Goal: Task Accomplishment & Management: Use online tool/utility

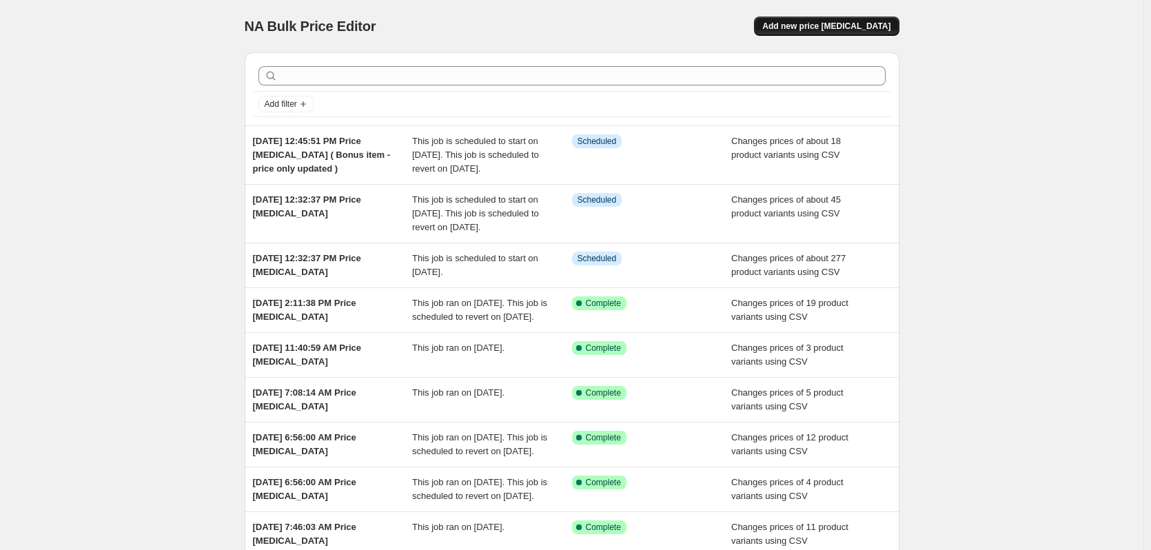
click at [828, 30] on span "Add new price [MEDICAL_DATA]" at bounding box center [827, 26] width 128 height 11
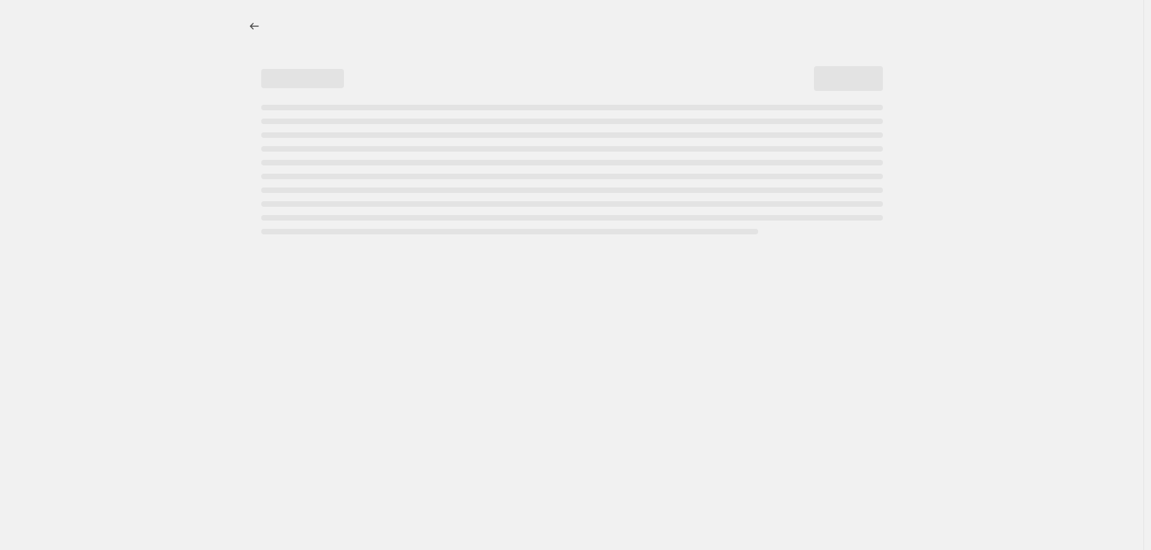
select select "percentage"
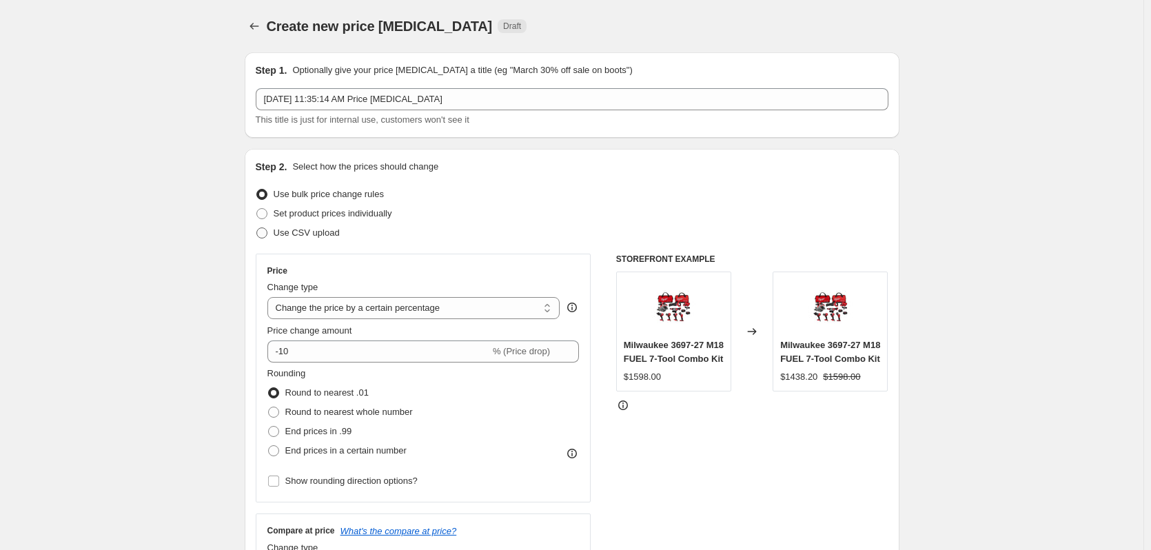
click at [324, 234] on span "Use CSV upload" at bounding box center [307, 233] width 66 height 10
click at [257, 228] on input "Use CSV upload" at bounding box center [256, 228] width 1 height 1
radio input "true"
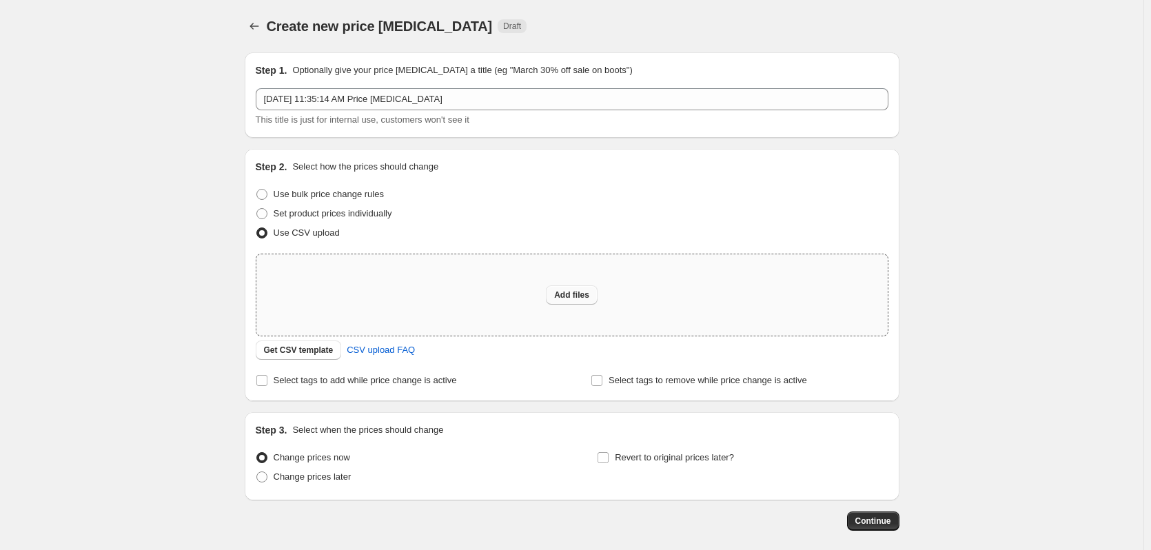
click at [561, 291] on span "Add files" at bounding box center [571, 295] width 35 height 11
click at [573, 293] on span "Add files" at bounding box center [571, 295] width 35 height 11
type input "C:\fakepath\csv_template 1.csv"
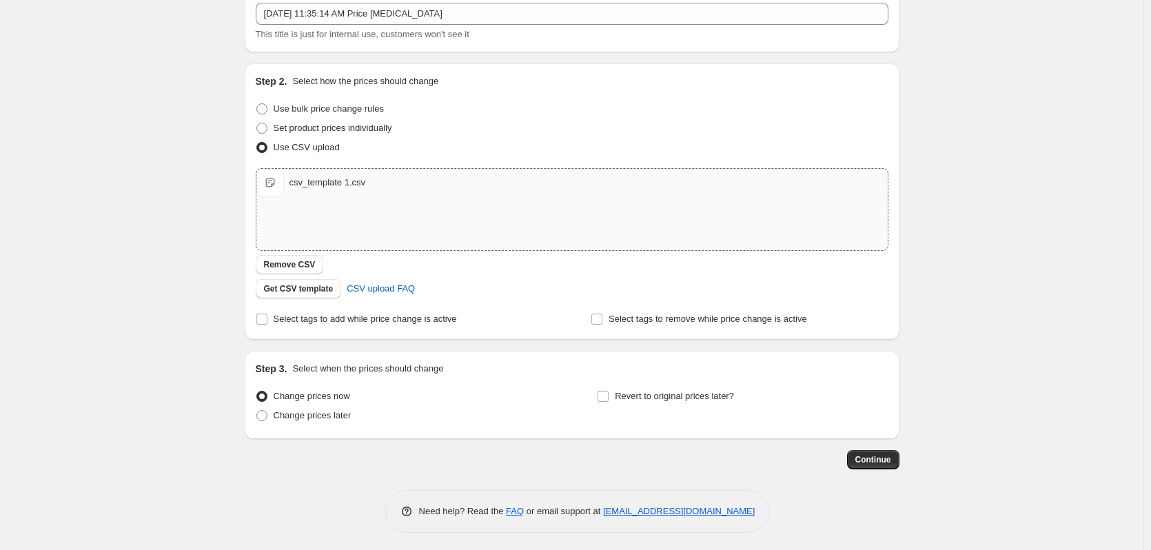
scroll to position [89, 0]
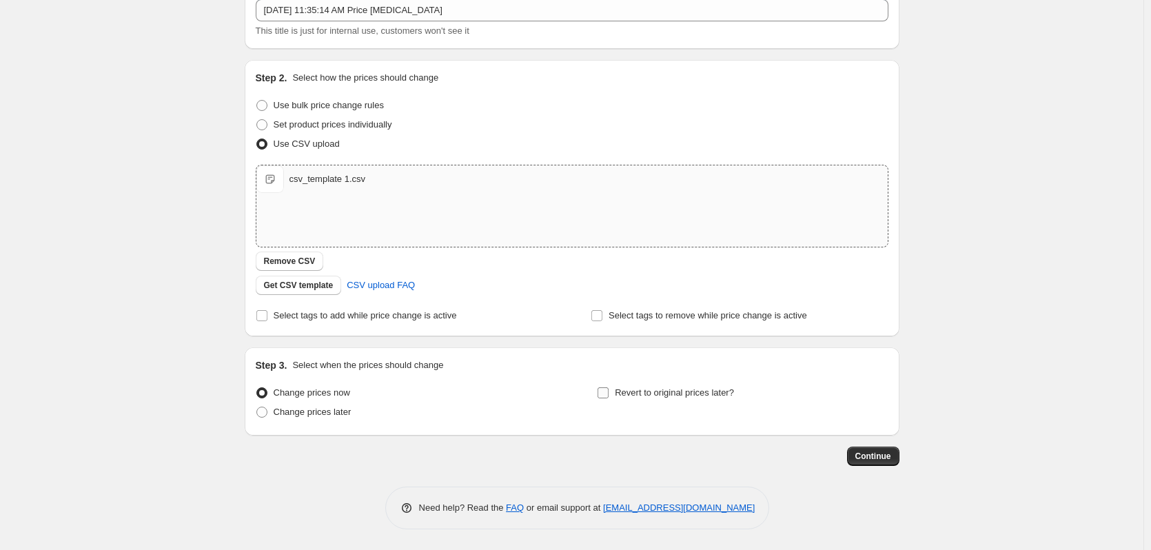
click at [688, 389] on span "Revert to original prices later?" at bounding box center [674, 392] width 119 height 10
click at [609, 389] on input "Revert to original prices later?" at bounding box center [603, 392] width 11 height 11
checkbox input "true"
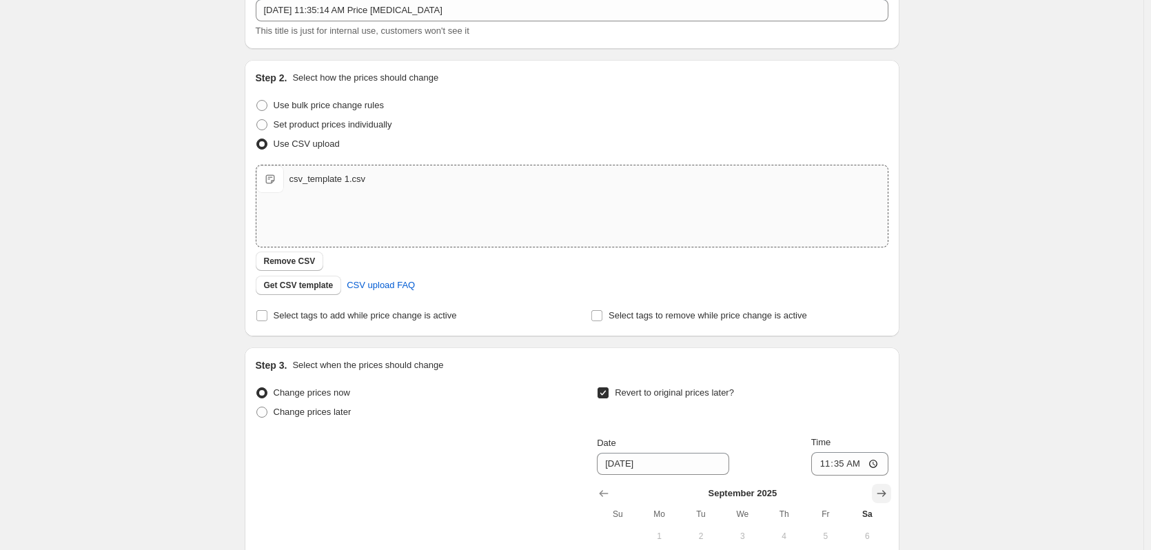
click at [887, 492] on icon "Show next month, October 2025" at bounding box center [882, 494] width 14 height 14
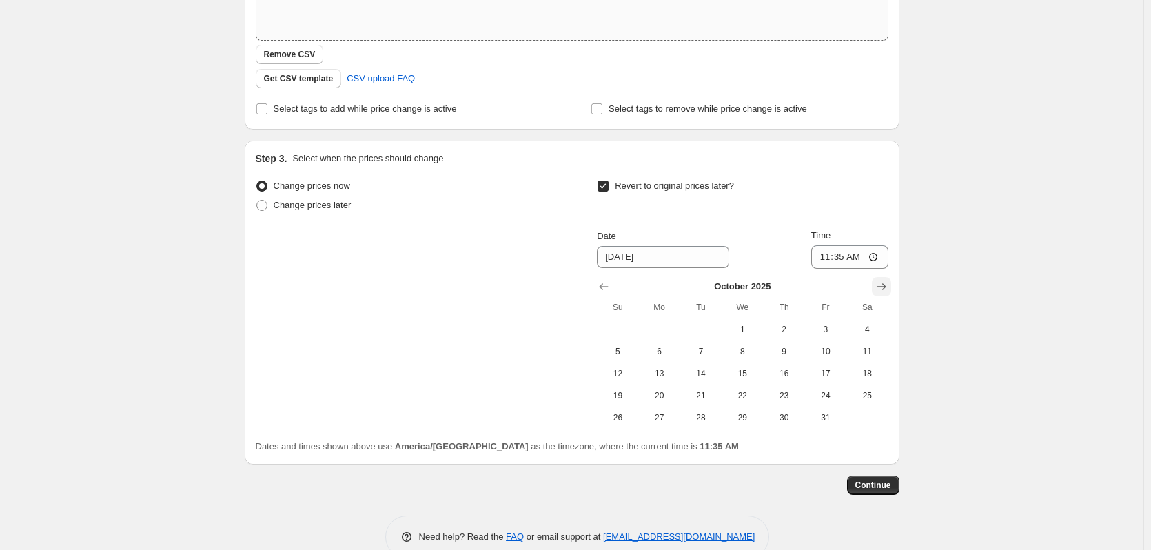
click at [881, 282] on icon "Show next month, November 2025" at bounding box center [882, 287] width 14 height 14
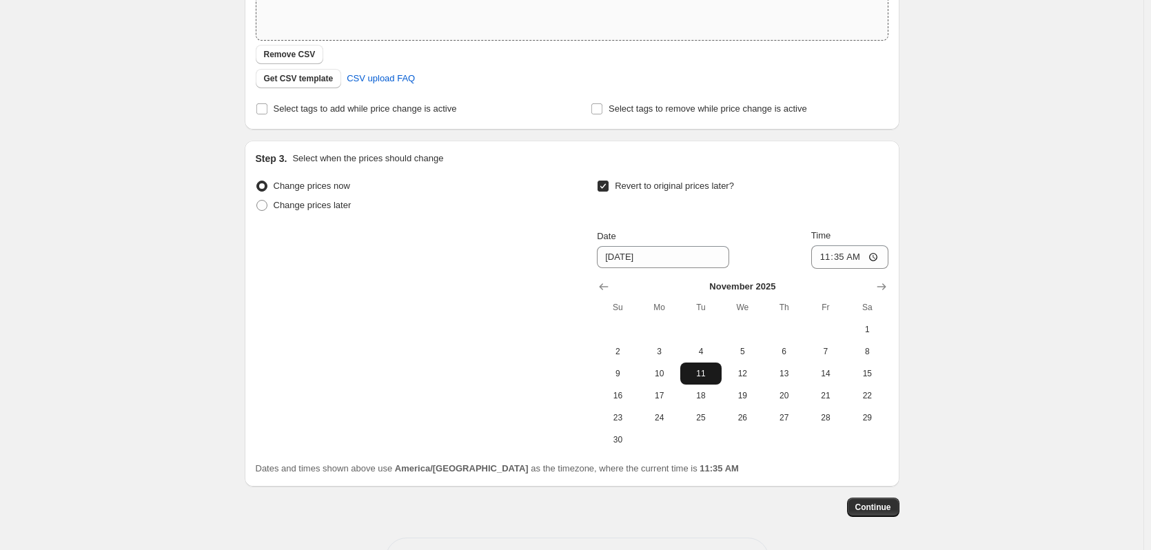
click at [706, 379] on span "11" at bounding box center [701, 373] width 30 height 11
type input "11/11/2025"
click at [829, 261] on input "11:35" at bounding box center [850, 256] width 77 height 23
type input "23:59"
click at [785, 349] on span "6" at bounding box center [784, 351] width 30 height 11
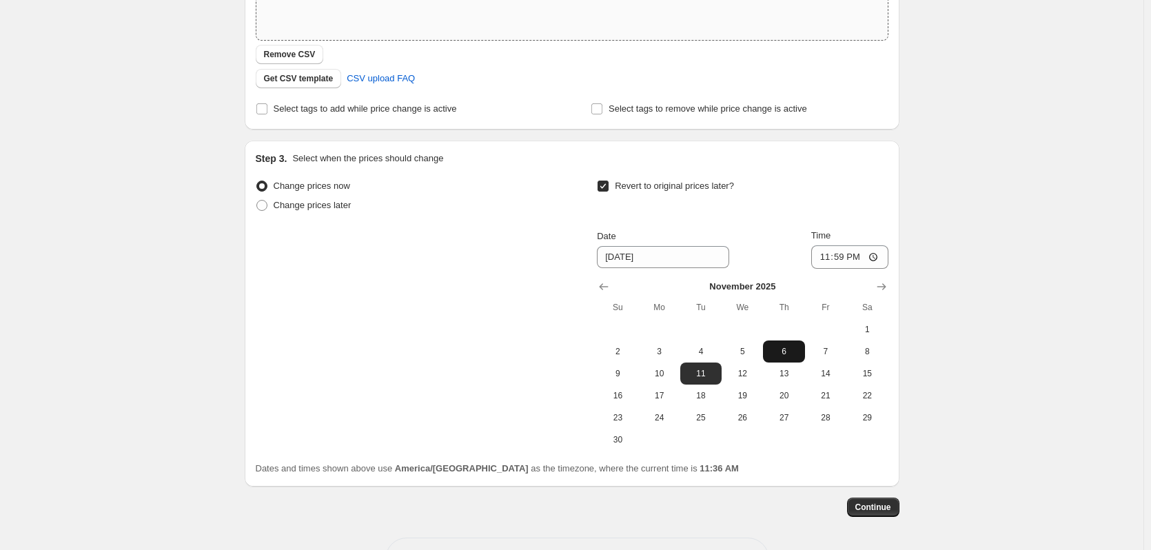
type input "11/6/2025"
click at [863, 508] on span "Continue" at bounding box center [874, 507] width 36 height 11
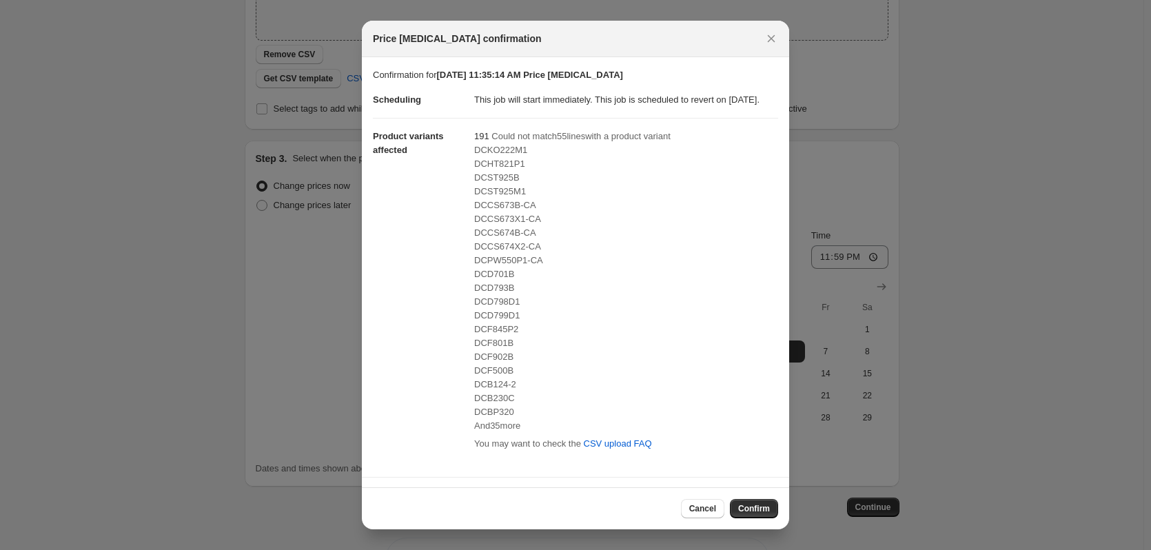
click at [503, 155] on span "DCKO222M1" at bounding box center [500, 150] width 53 height 10
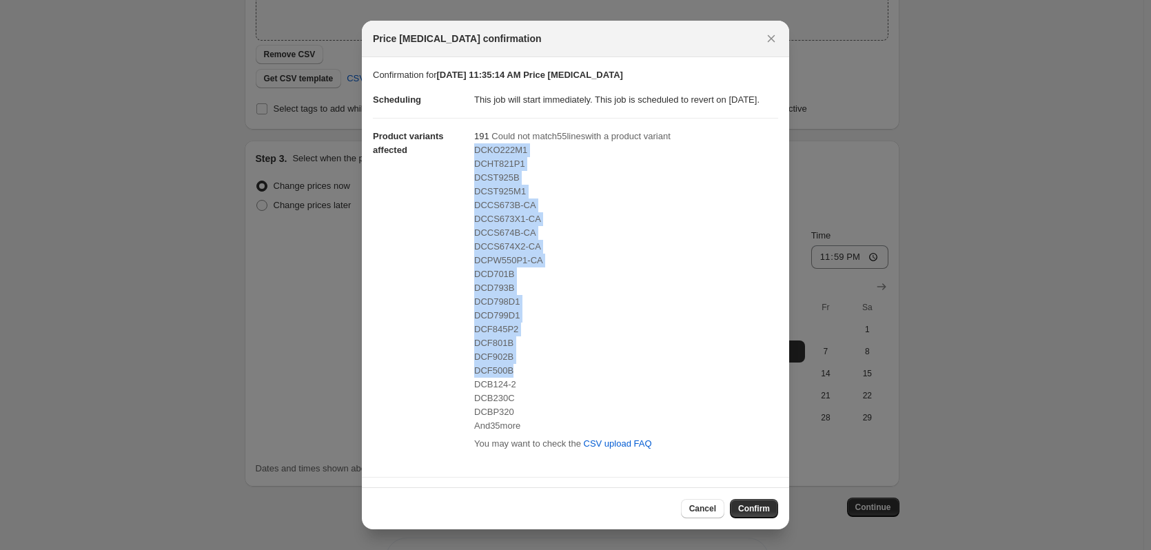
drag, startPoint x: 503, startPoint y: 165, endPoint x: 511, endPoint y: 383, distance: 218.0
click at [511, 383] on div "DCKO222M1 DCHT821P1 DCST925B DCST925M1 DCCS673B-CA DCCS673X1-CA DCCS674B-CA DCC…" at bounding box center [626, 288] width 304 height 290
click at [504, 336] on div "DCF845P2" at bounding box center [626, 330] width 304 height 14
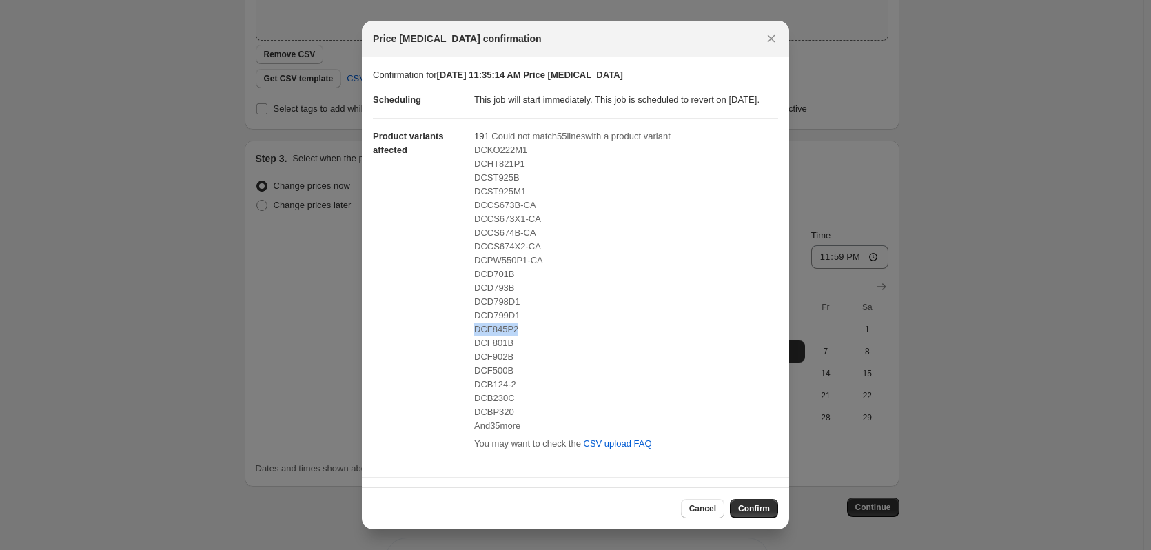
click at [504, 336] on div "DCF845P2" at bounding box center [626, 330] width 304 height 14
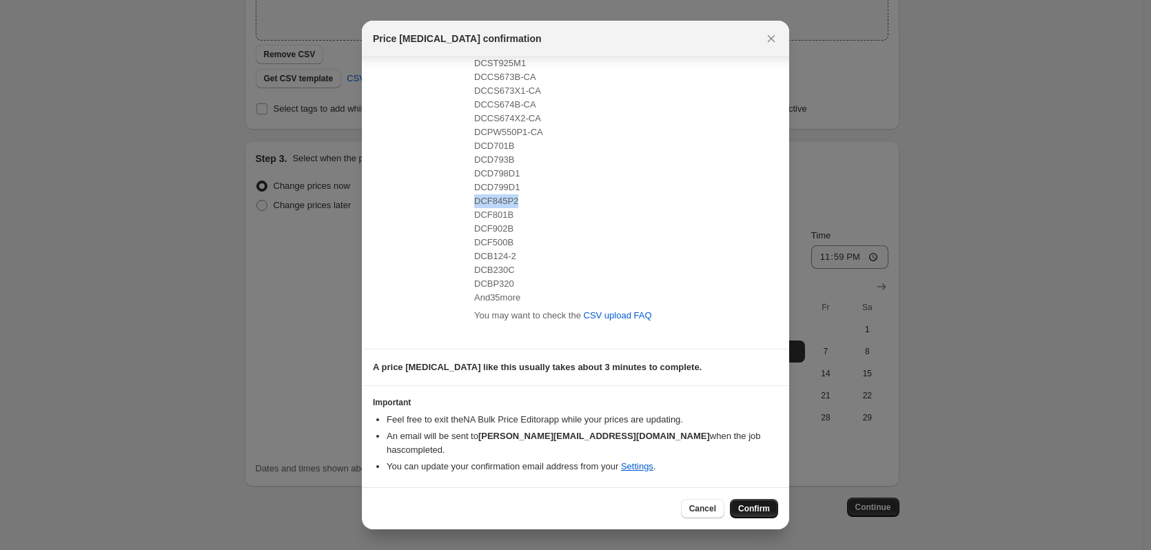
click at [743, 507] on span "Confirm" at bounding box center [754, 508] width 32 height 11
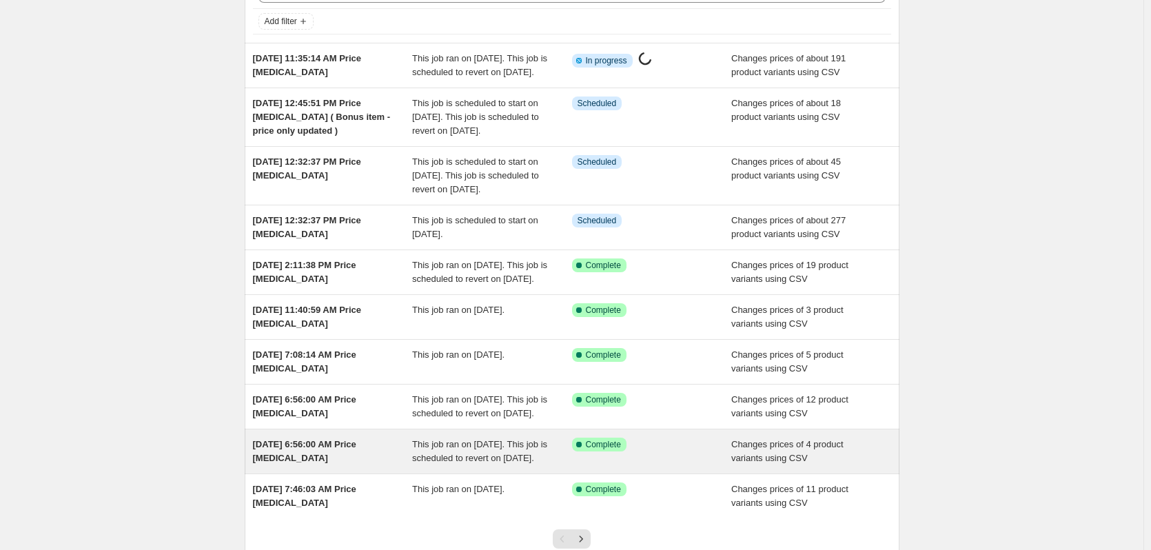
scroll to position [63, 0]
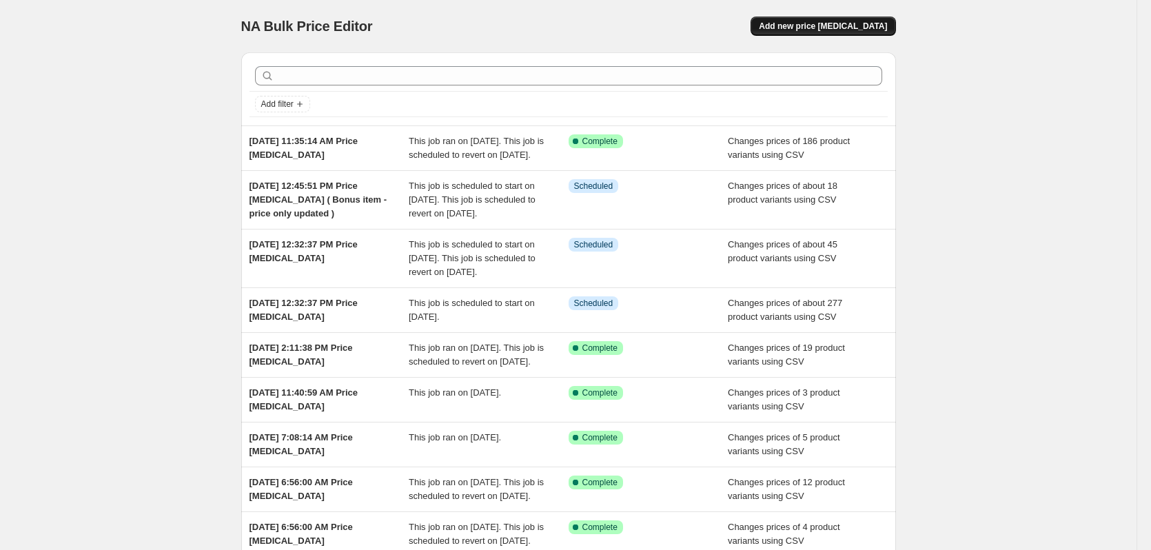
click at [844, 29] on span "Add new price [MEDICAL_DATA]" at bounding box center [823, 26] width 128 height 11
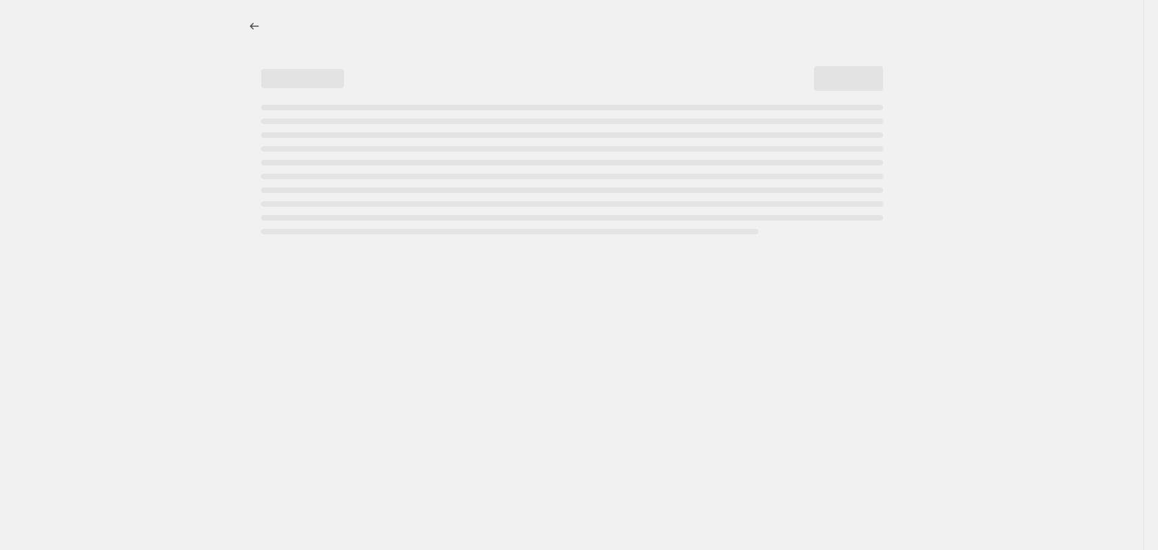
select select "percentage"
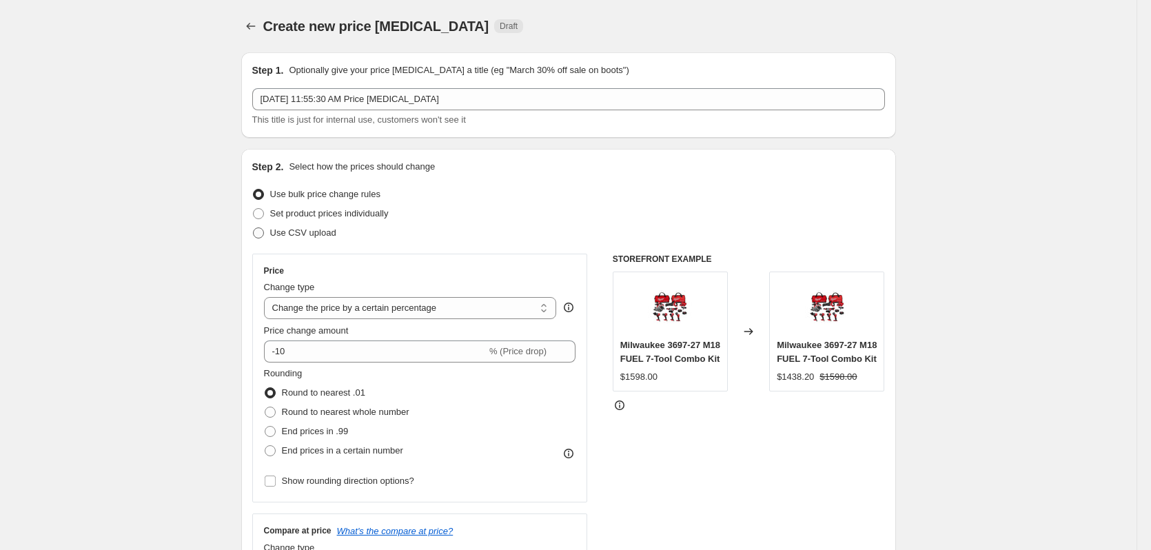
click at [326, 232] on span "Use CSV upload" at bounding box center [303, 233] width 66 height 10
click at [254, 228] on input "Use CSV upload" at bounding box center [253, 228] width 1 height 1
radio input "true"
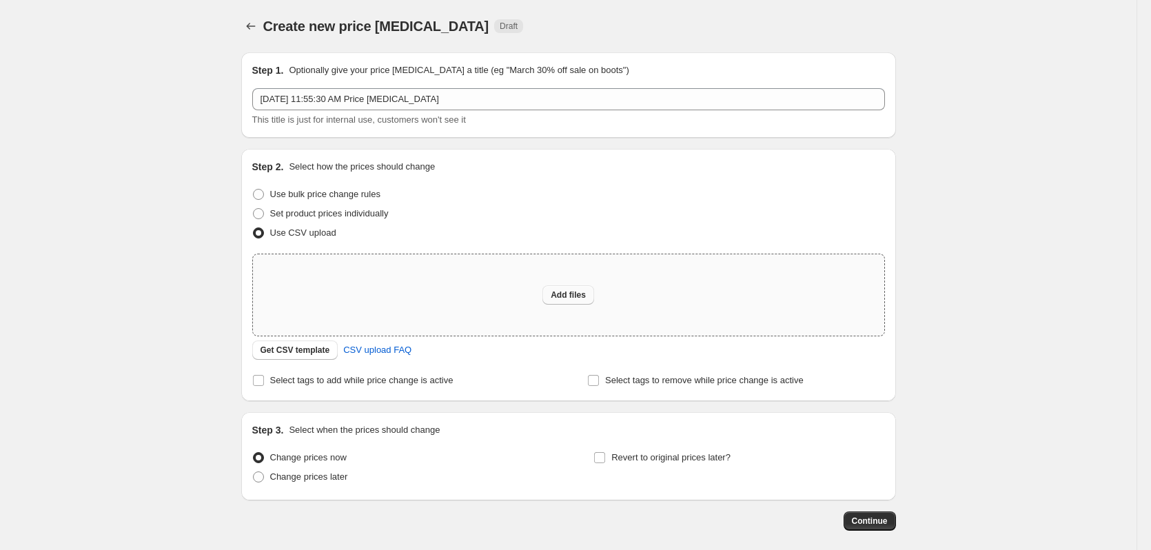
click at [570, 290] on span "Add files" at bounding box center [568, 295] width 35 height 11
type input "C:\fakepath\csv_template 1.csv"
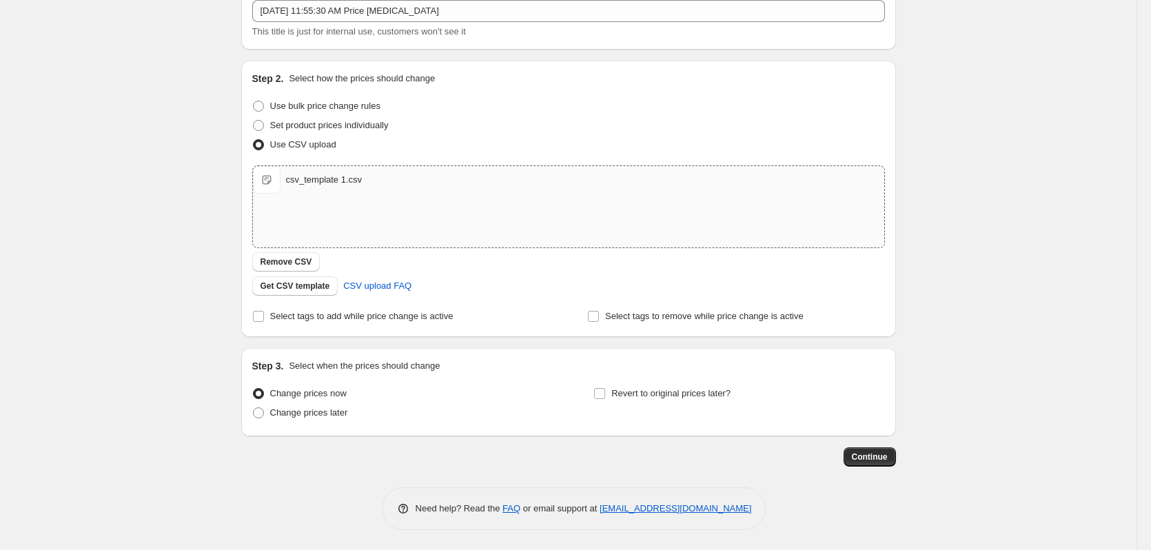
scroll to position [89, 0]
click at [645, 392] on span "Revert to original prices later?" at bounding box center [671, 392] width 119 height 10
click at [605, 392] on input "Revert to original prices later?" at bounding box center [599, 392] width 11 height 11
checkbox input "true"
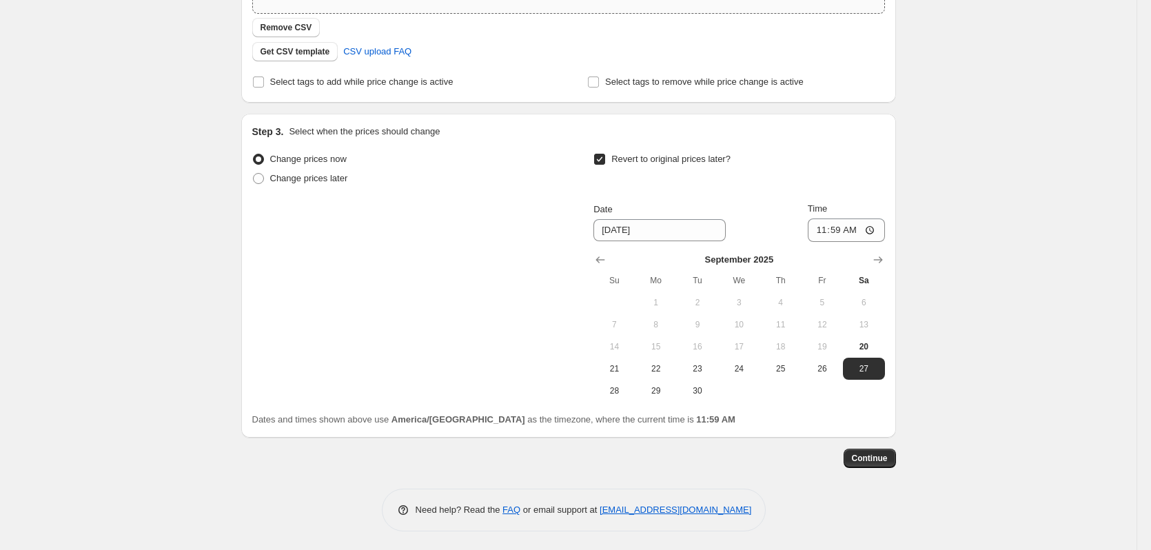
scroll to position [325, 0]
click at [881, 255] on icon "Show next month, October 2025" at bounding box center [879, 258] width 14 height 14
click at [881, 255] on icon "Show next month, November 2025" at bounding box center [879, 258] width 14 height 14
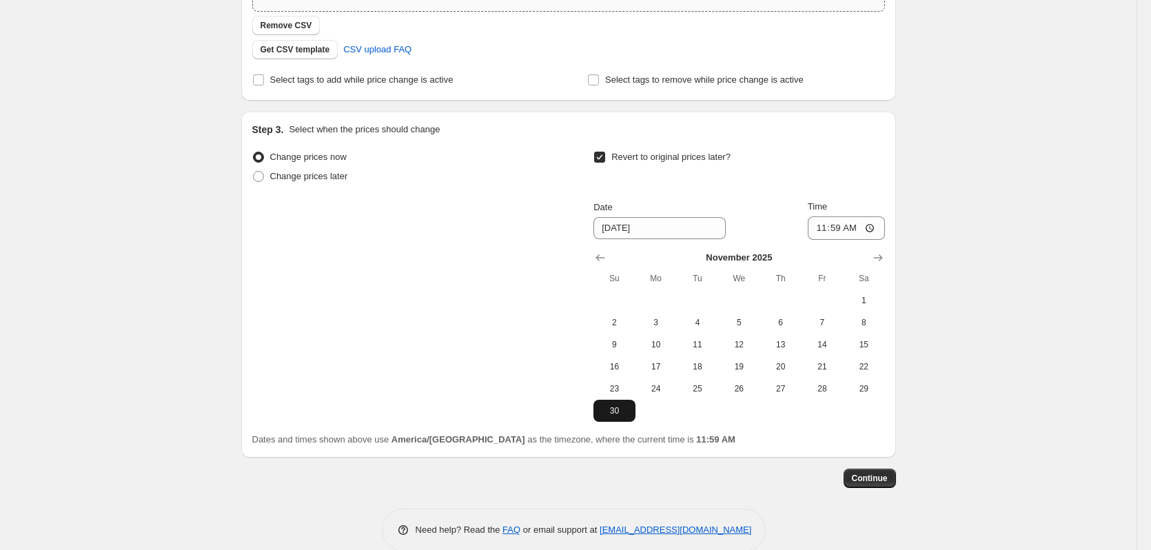
click at [616, 408] on span "30" at bounding box center [614, 410] width 30 height 11
type input "[DATE]"
click at [828, 227] on input "11:59" at bounding box center [846, 228] width 77 height 23
type input "23:59"
click at [875, 476] on span "Continue" at bounding box center [870, 478] width 36 height 11
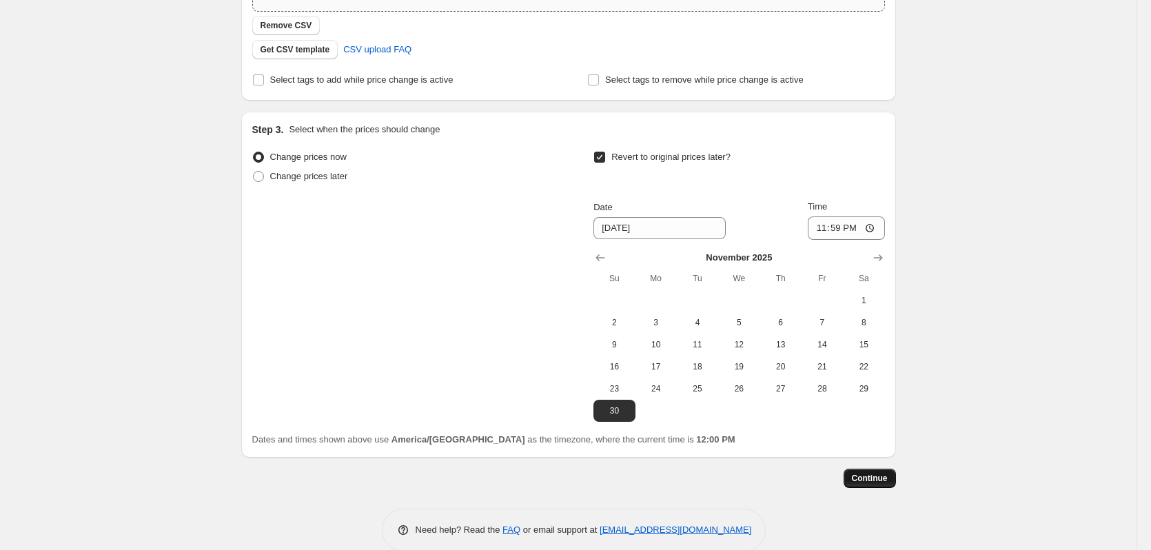
scroll to position [0, 0]
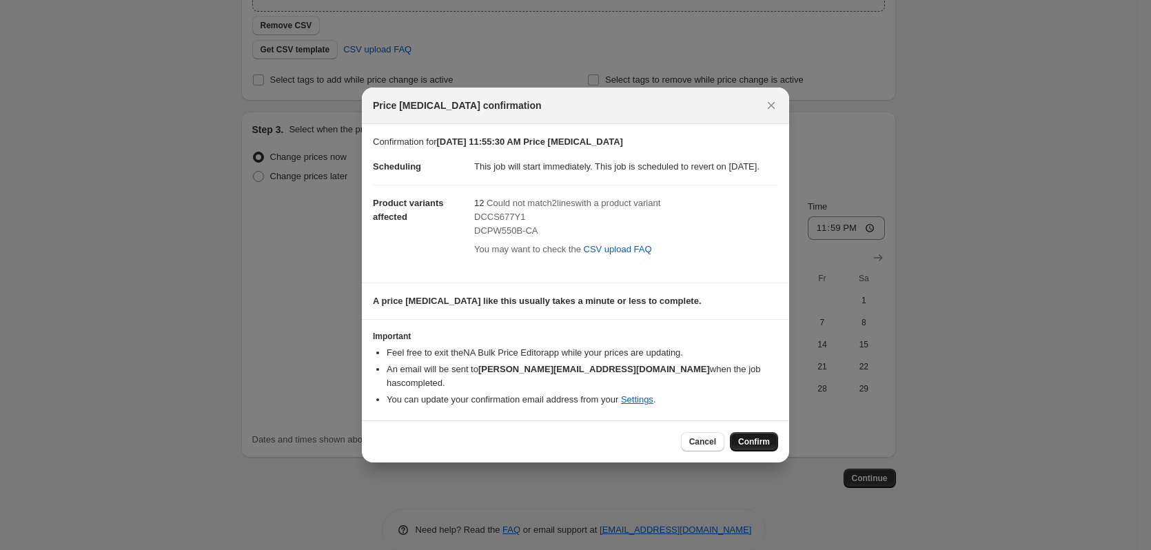
click at [750, 442] on span "Confirm" at bounding box center [754, 441] width 32 height 11
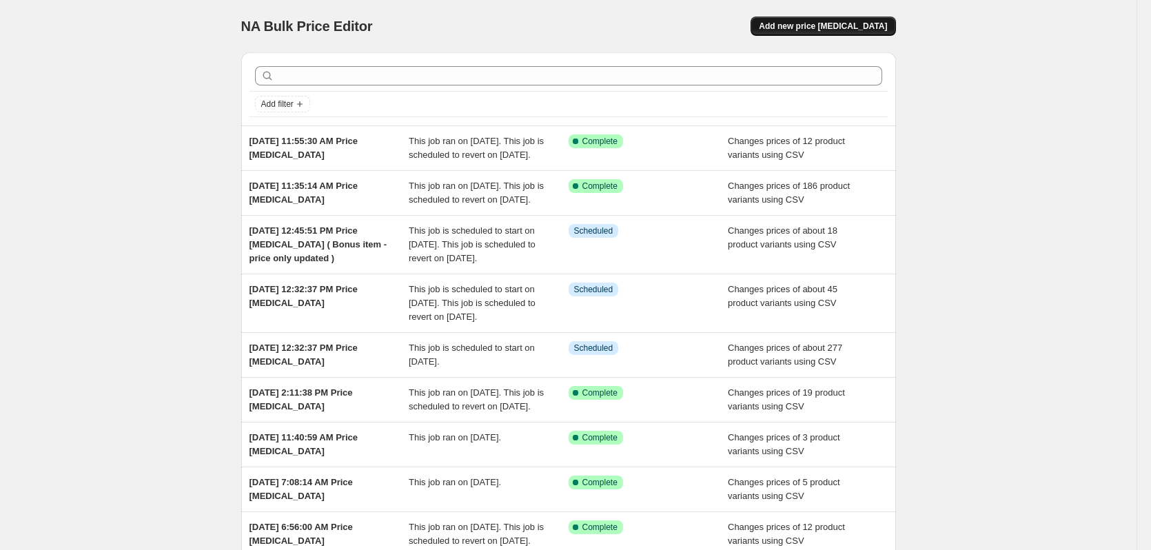
click at [863, 26] on span "Add new price [MEDICAL_DATA]" at bounding box center [823, 26] width 128 height 11
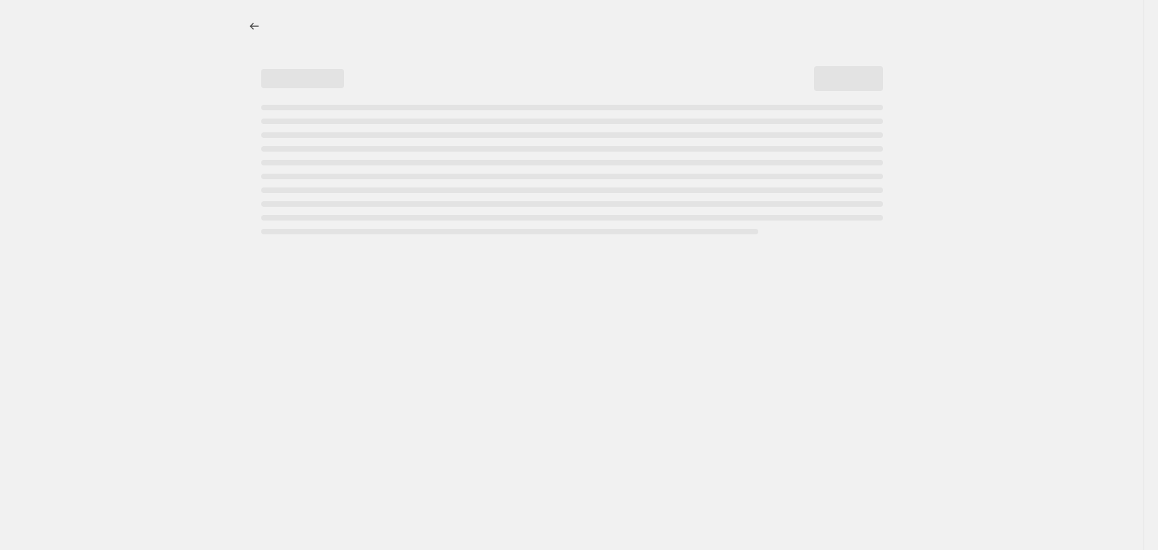
select select "percentage"
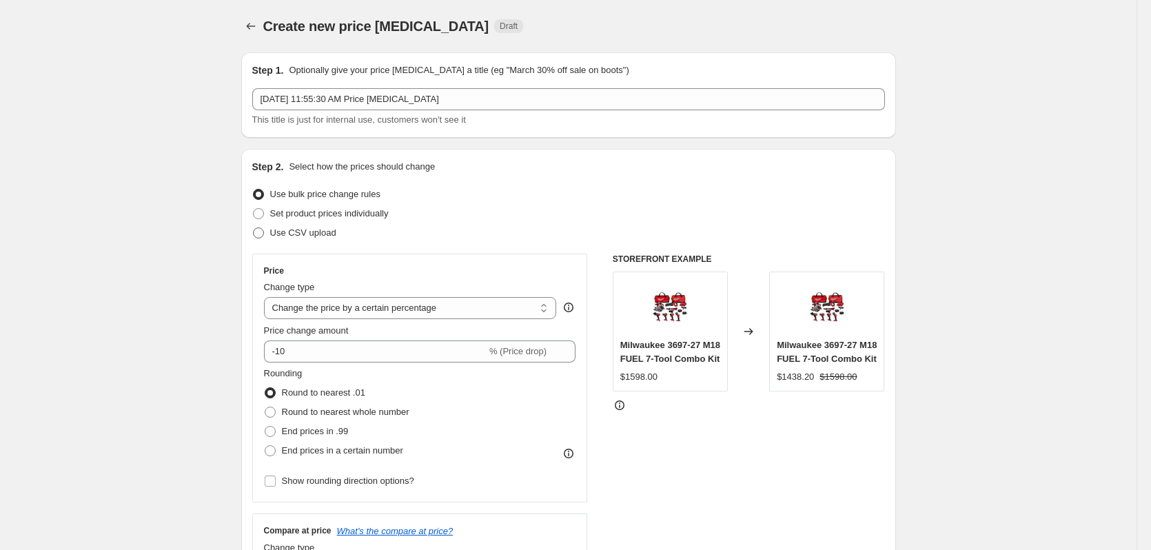
click at [305, 234] on span "Use CSV upload" at bounding box center [303, 233] width 66 height 10
click at [254, 228] on input "Use CSV upload" at bounding box center [253, 228] width 1 height 1
radio input "true"
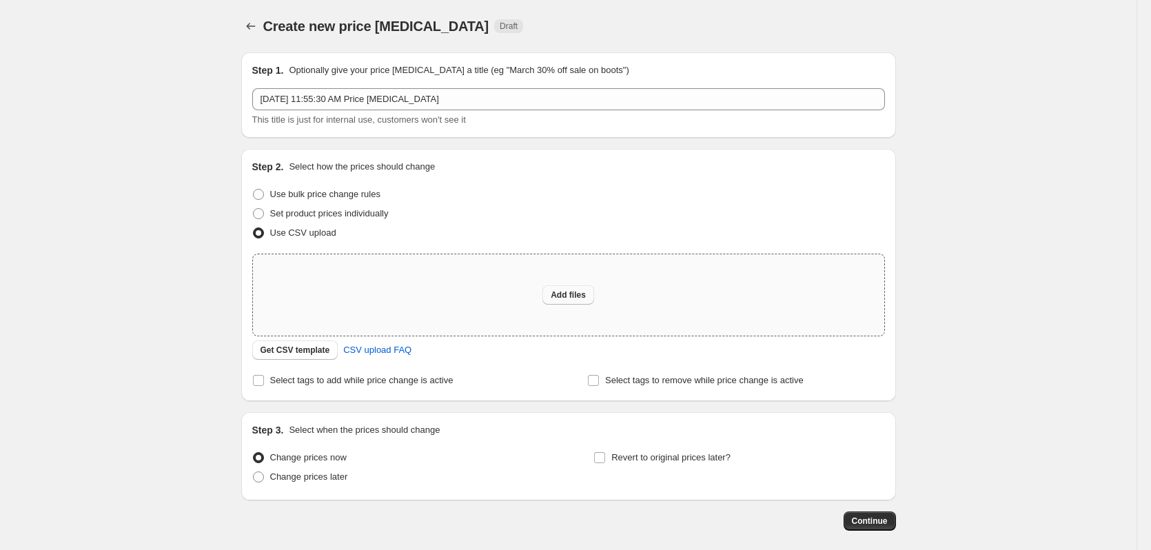
click at [570, 290] on span "Add files" at bounding box center [568, 295] width 35 height 11
type input "C:\fakepath\csv_template 1.csv"
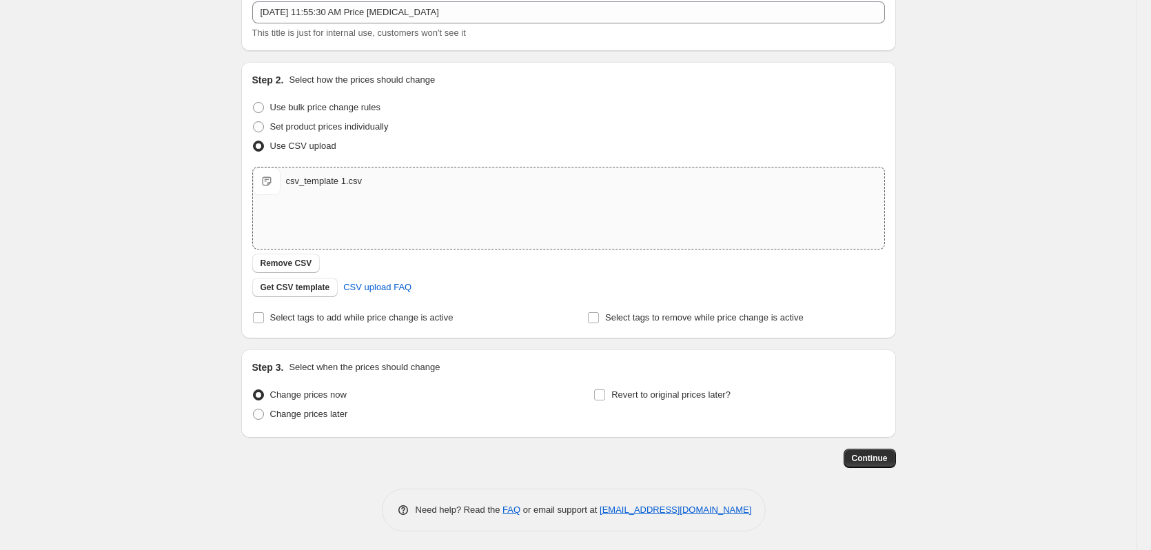
scroll to position [89, 0]
click at [687, 390] on span "Revert to original prices later?" at bounding box center [671, 392] width 119 height 10
click at [605, 390] on input "Revert to original prices later?" at bounding box center [599, 392] width 11 height 11
checkbox input "true"
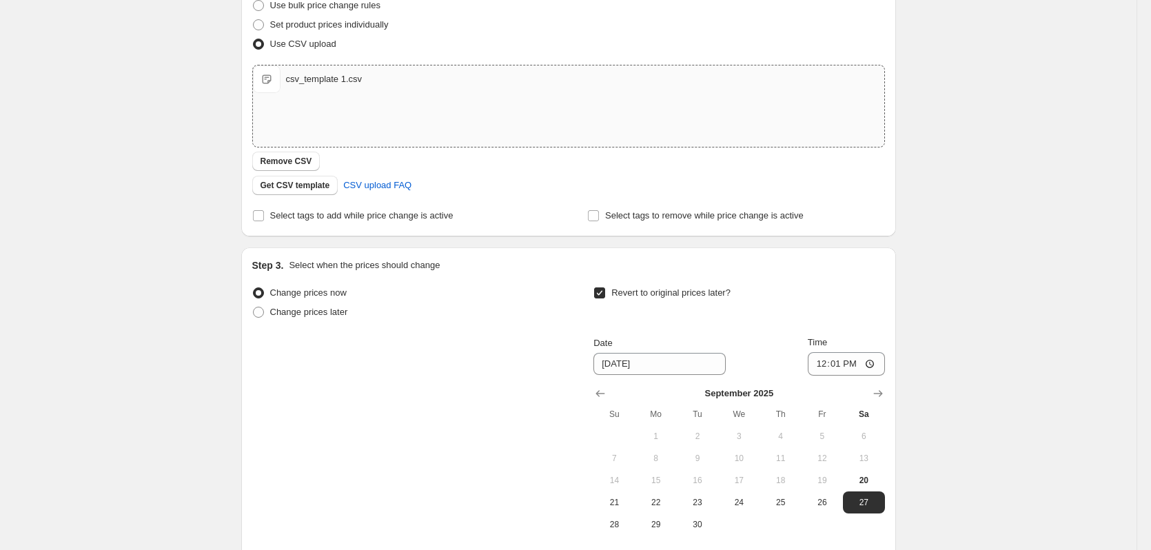
scroll to position [296, 0]
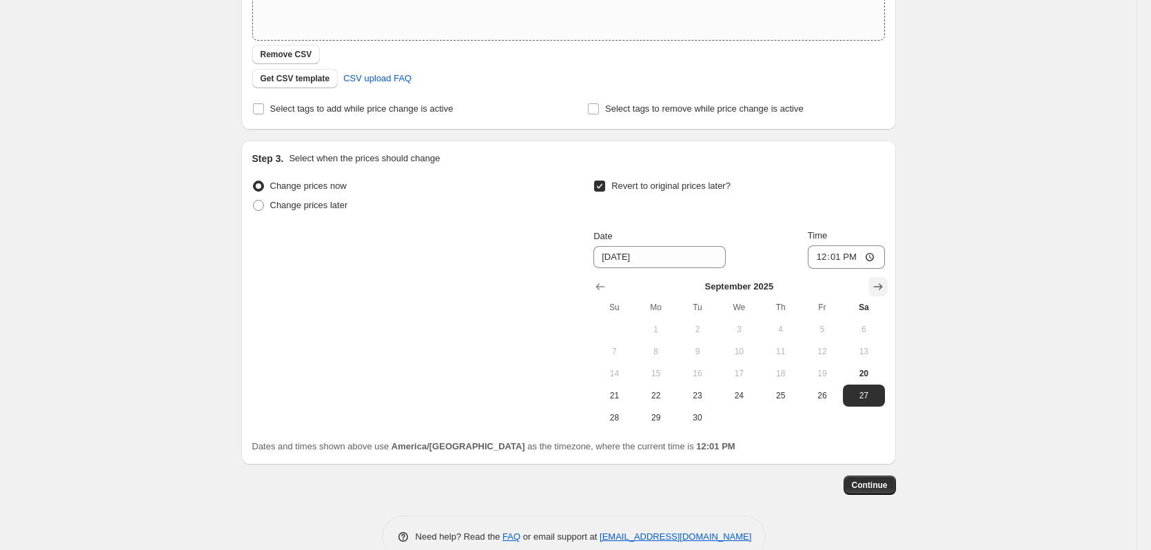
click at [877, 284] on icon "Show next month, October 2025" at bounding box center [879, 287] width 14 height 14
click at [877, 284] on icon "Show next month, November 2025" at bounding box center [879, 287] width 14 height 14
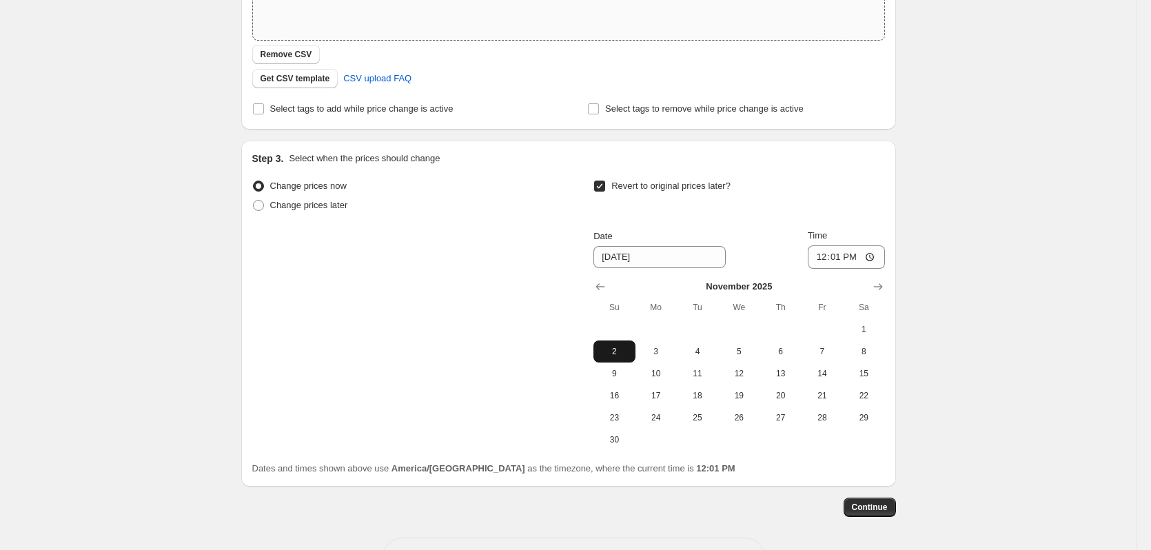
click at [614, 352] on span "2" at bounding box center [614, 351] width 30 height 11
type input "[DATE]"
click at [826, 256] on input "12:01" at bounding box center [846, 256] width 77 height 23
type input "12:59"
click at [870, 505] on span "Continue" at bounding box center [870, 507] width 36 height 11
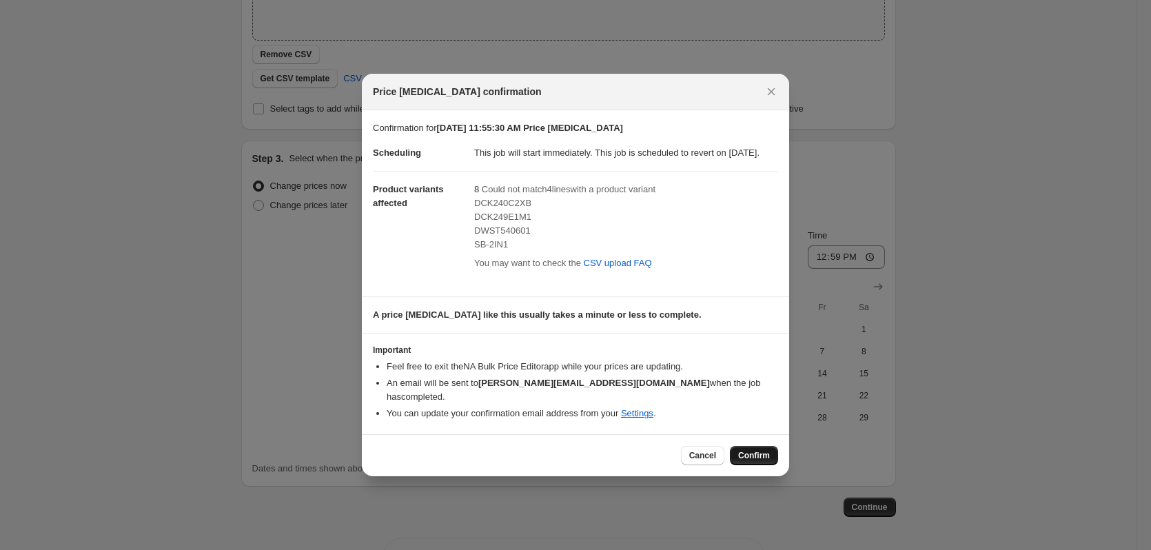
click at [758, 452] on span "Confirm" at bounding box center [754, 455] width 32 height 11
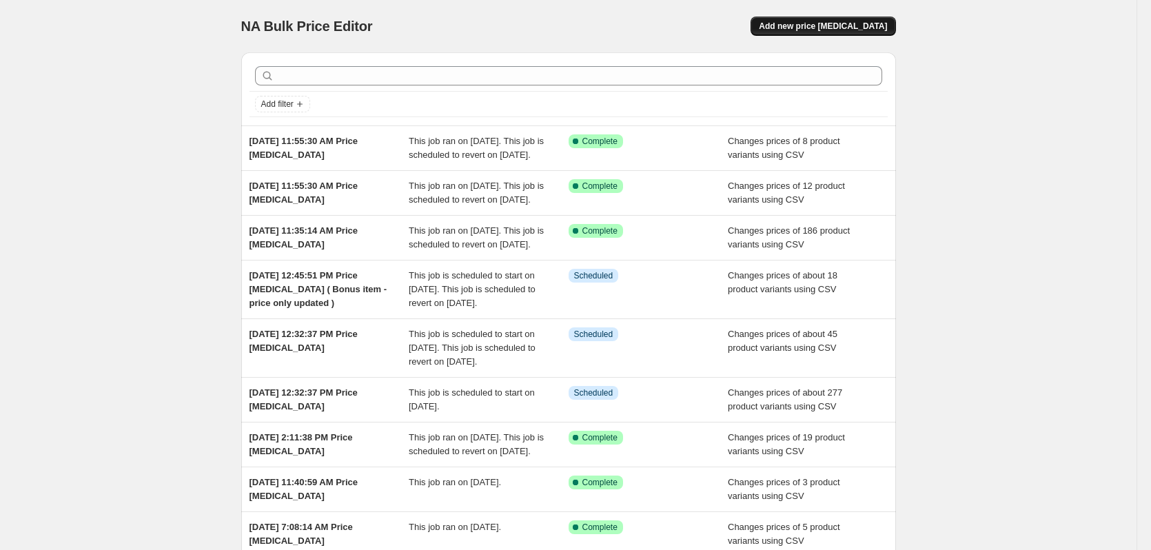
click at [849, 23] on span "Add new price [MEDICAL_DATA]" at bounding box center [823, 26] width 128 height 11
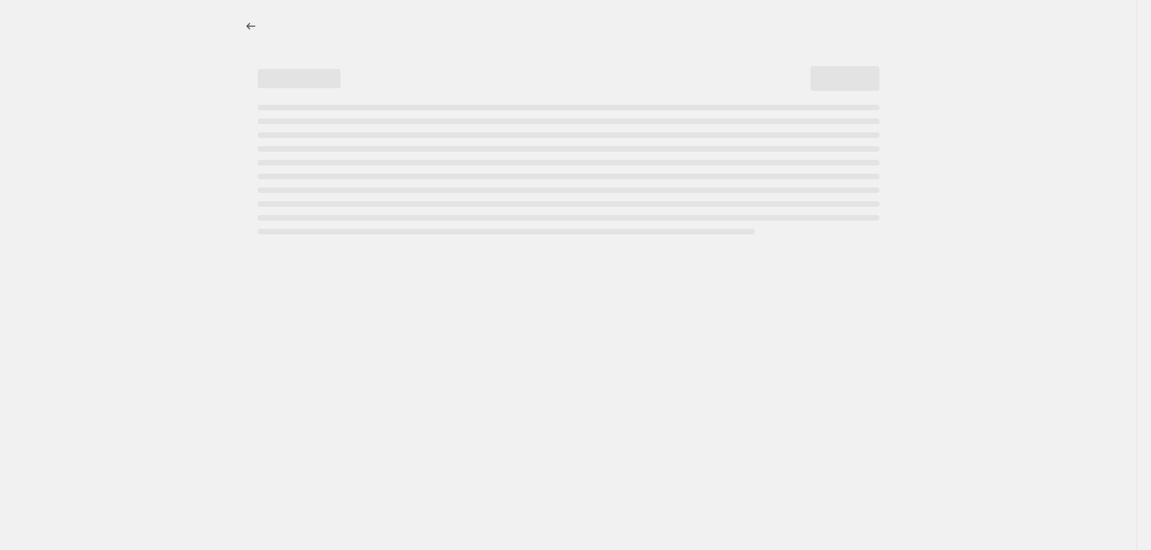
select select "percentage"
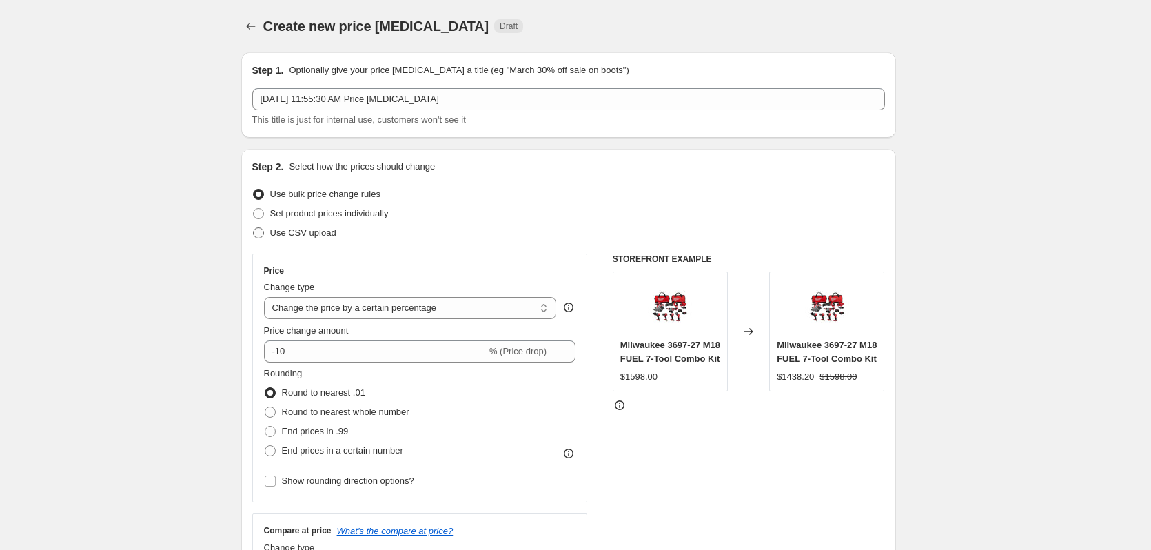
click at [310, 234] on span "Use CSV upload" at bounding box center [303, 233] width 66 height 10
click at [254, 228] on input "Use CSV upload" at bounding box center [253, 228] width 1 height 1
radio input "true"
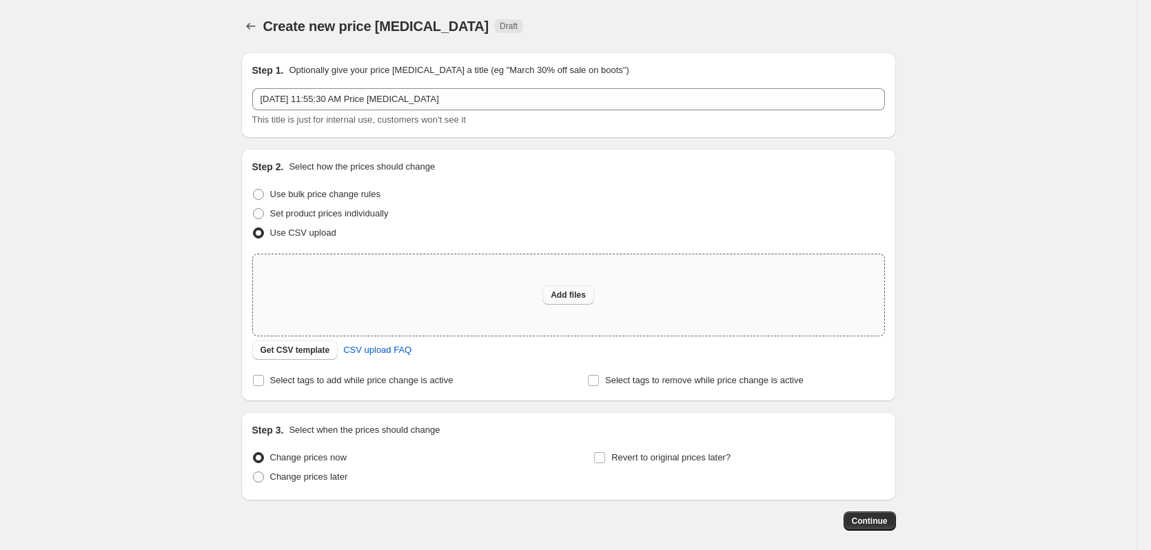
click at [578, 294] on span "Add files" at bounding box center [568, 295] width 35 height 11
type input "C:\fakepath\csv_template 1.csv"
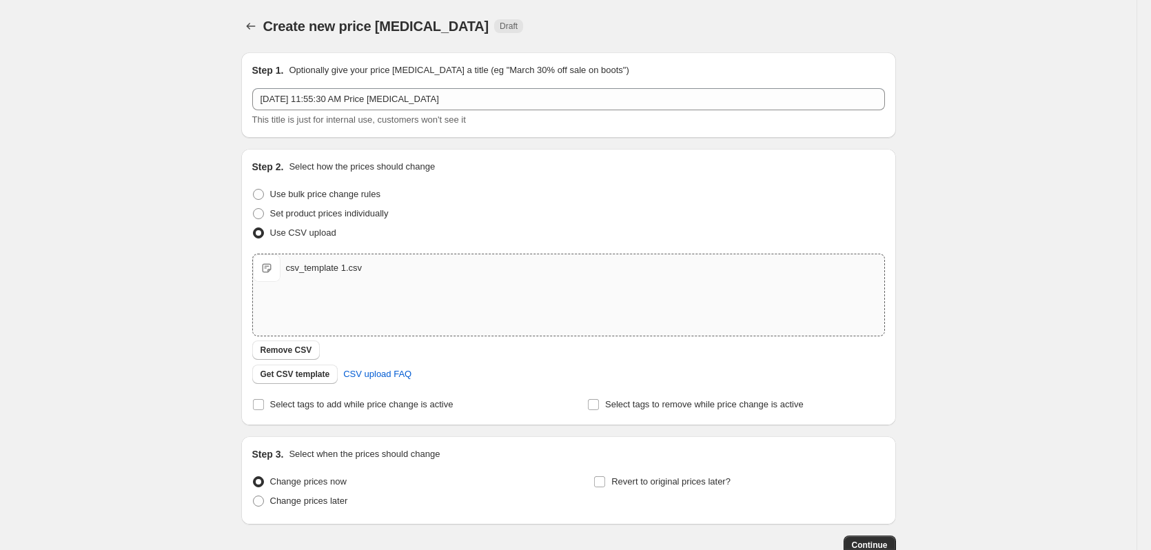
scroll to position [89, 0]
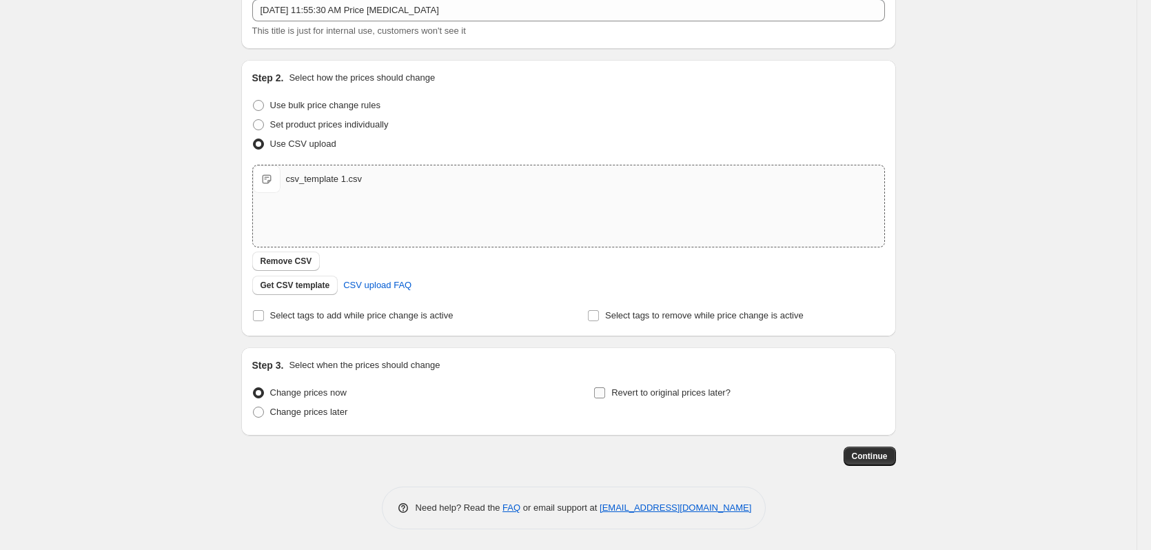
click at [643, 397] on span "Revert to original prices later?" at bounding box center [671, 392] width 119 height 10
click at [605, 397] on input "Revert to original prices later?" at bounding box center [599, 392] width 11 height 11
checkbox input "true"
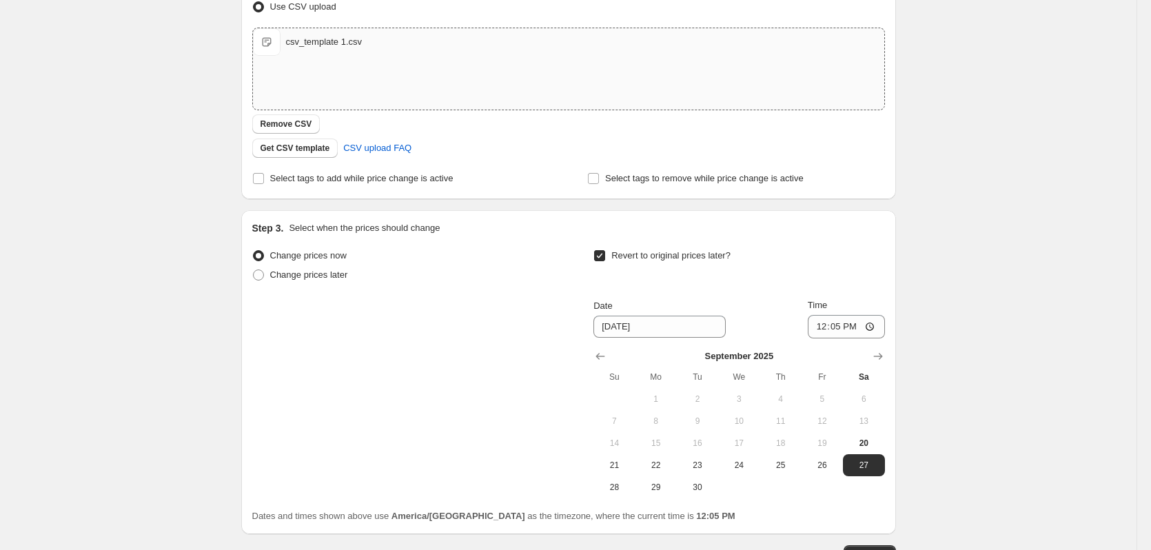
scroll to position [227, 0]
click at [877, 356] on icon "Show next month, October 2025" at bounding box center [879, 356] width 14 height 14
click at [613, 466] on span "19" at bounding box center [614, 464] width 30 height 11
type input "[DATE]"
click at [823, 331] on input "12:05" at bounding box center [846, 325] width 77 height 23
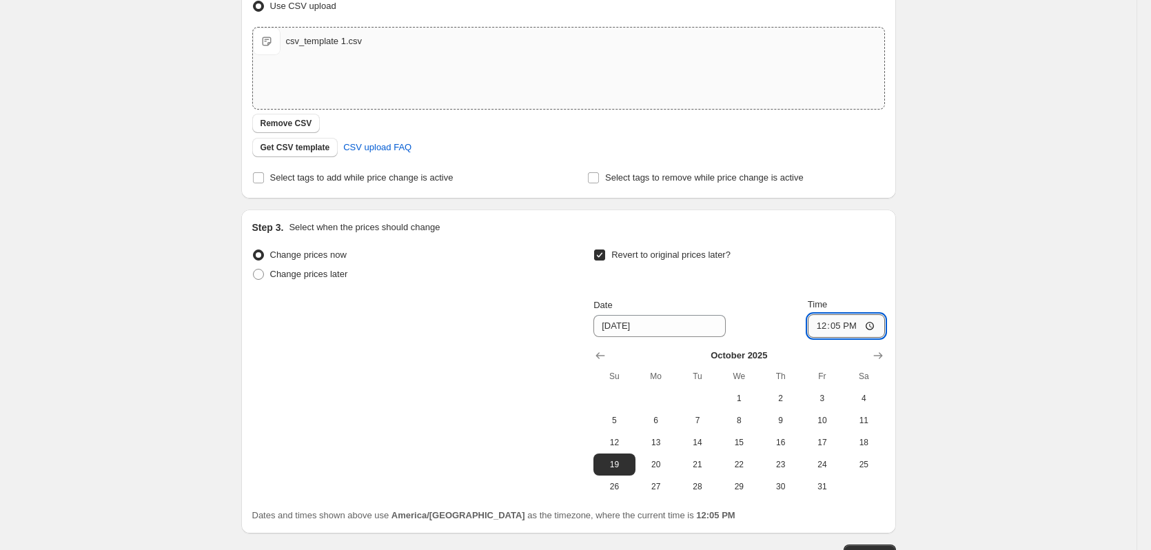
type input "12:59"
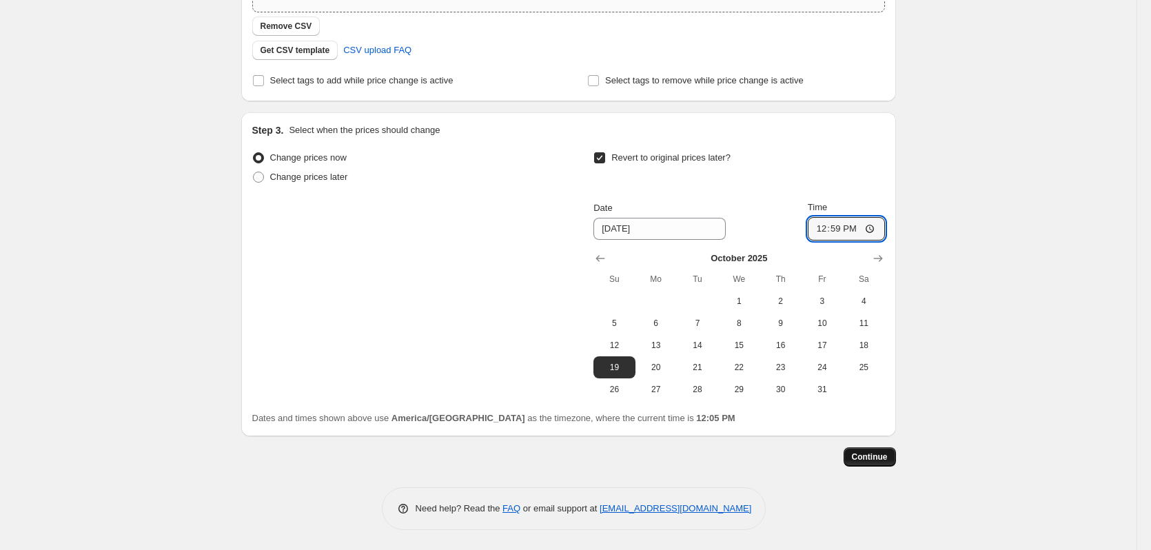
scroll to position [325, 0]
click at [878, 450] on button "Continue" at bounding box center [870, 456] width 52 height 19
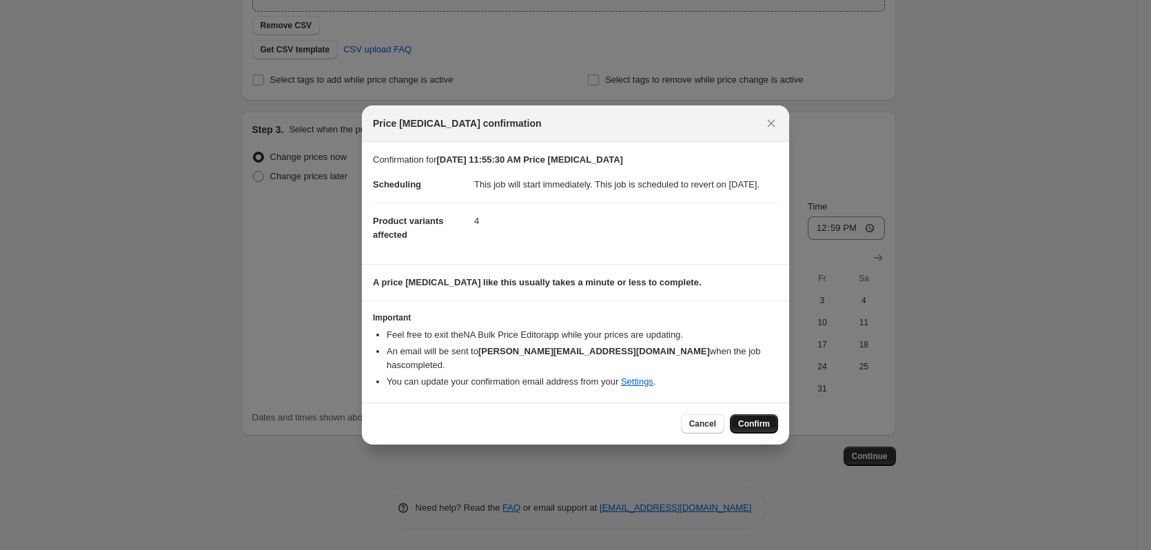
click at [758, 416] on button "Confirm" at bounding box center [754, 423] width 48 height 19
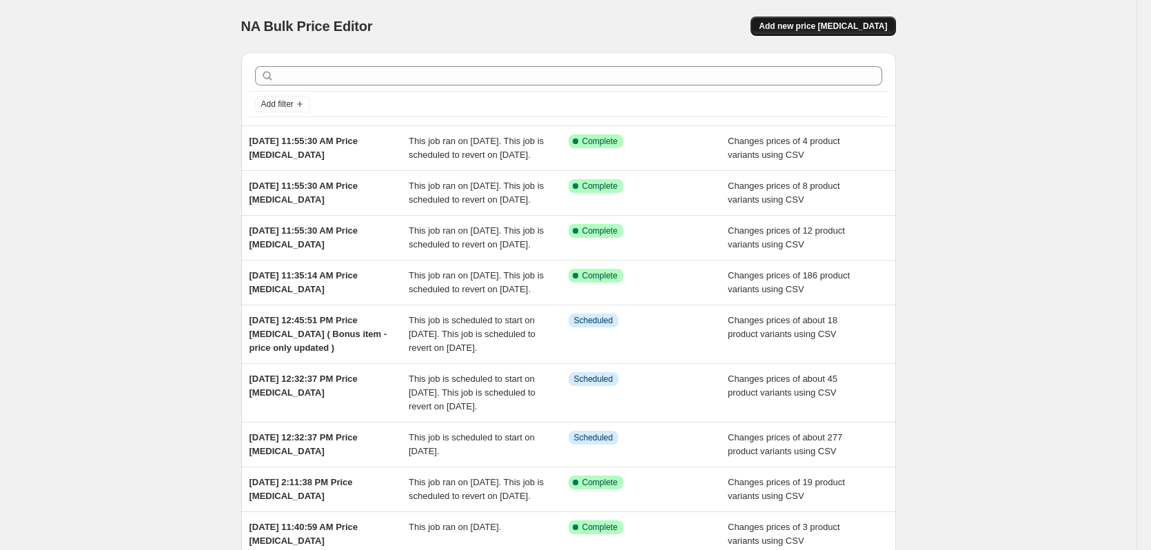
click at [830, 24] on span "Add new price [MEDICAL_DATA]" at bounding box center [823, 26] width 128 height 11
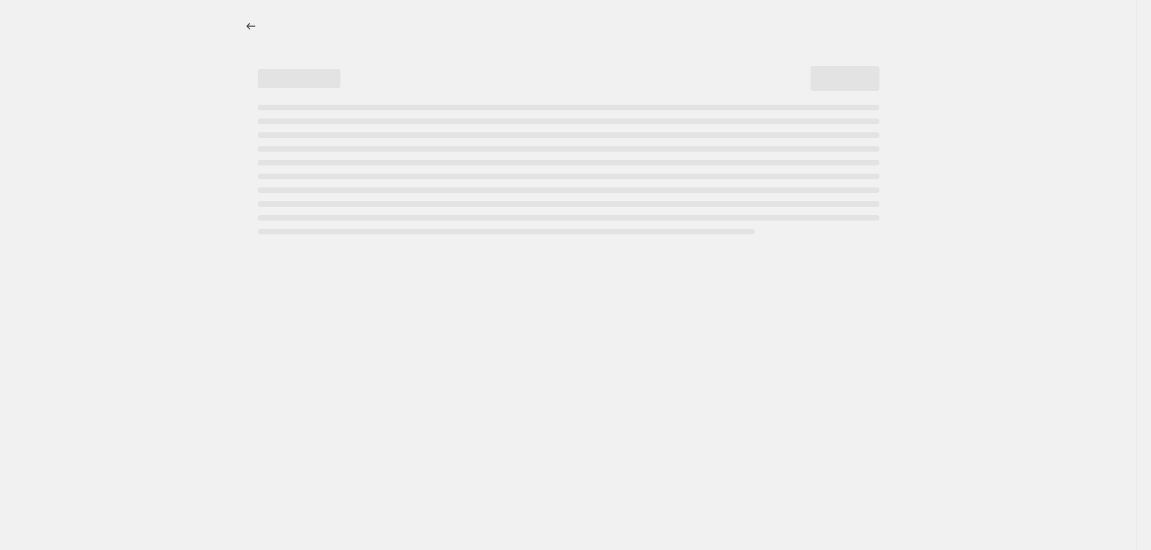
select select "percentage"
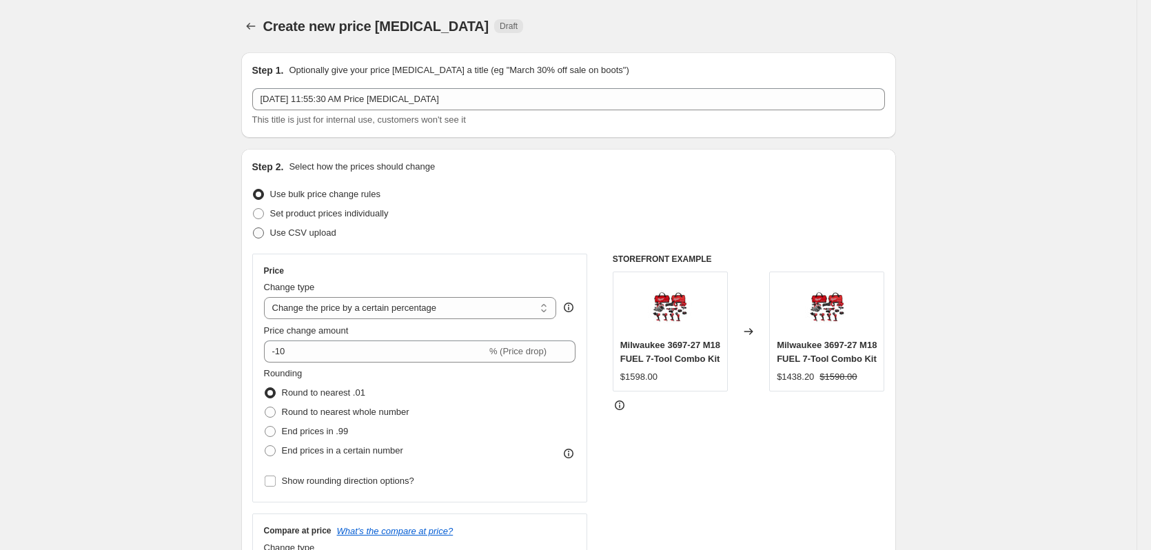
click at [317, 232] on span "Use CSV upload" at bounding box center [303, 233] width 66 height 10
click at [254, 228] on input "Use CSV upload" at bounding box center [253, 228] width 1 height 1
radio input "true"
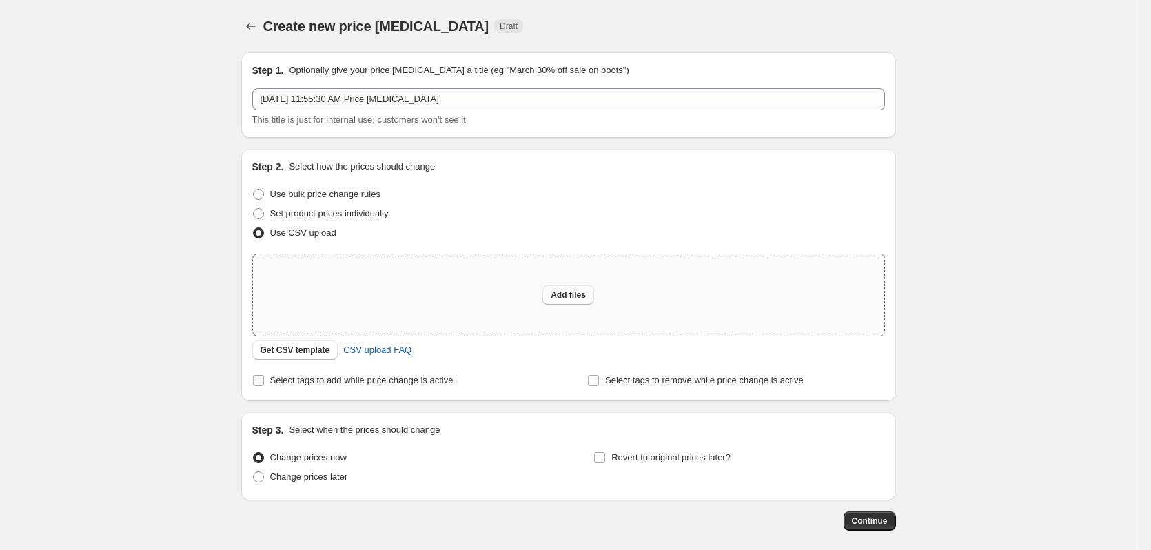
click at [581, 291] on span "Add files" at bounding box center [568, 295] width 35 height 11
type input "C:\fakepath\csv_template 1.csv"
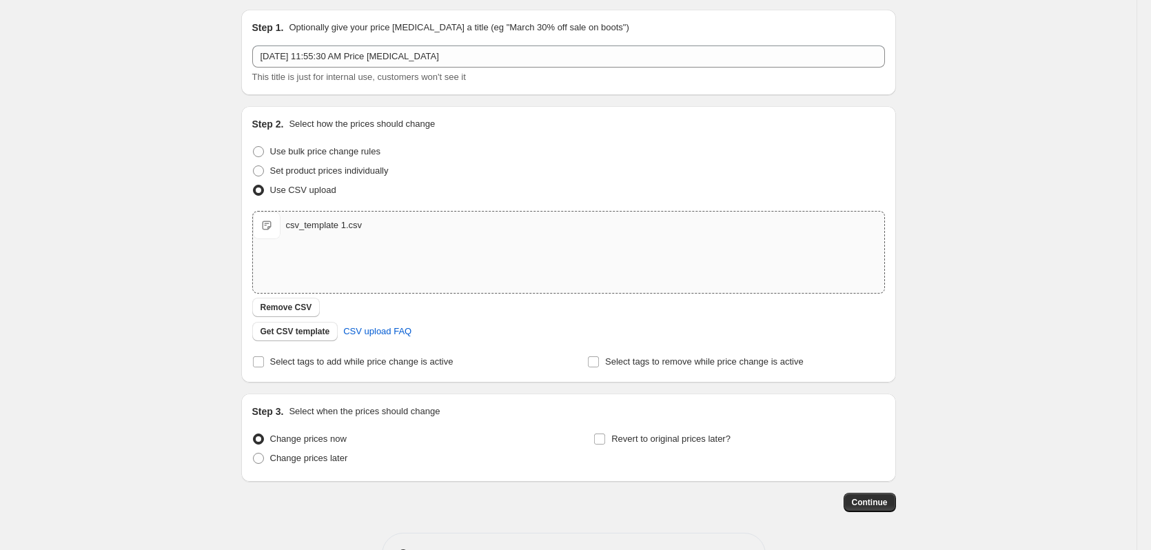
scroll to position [89, 0]
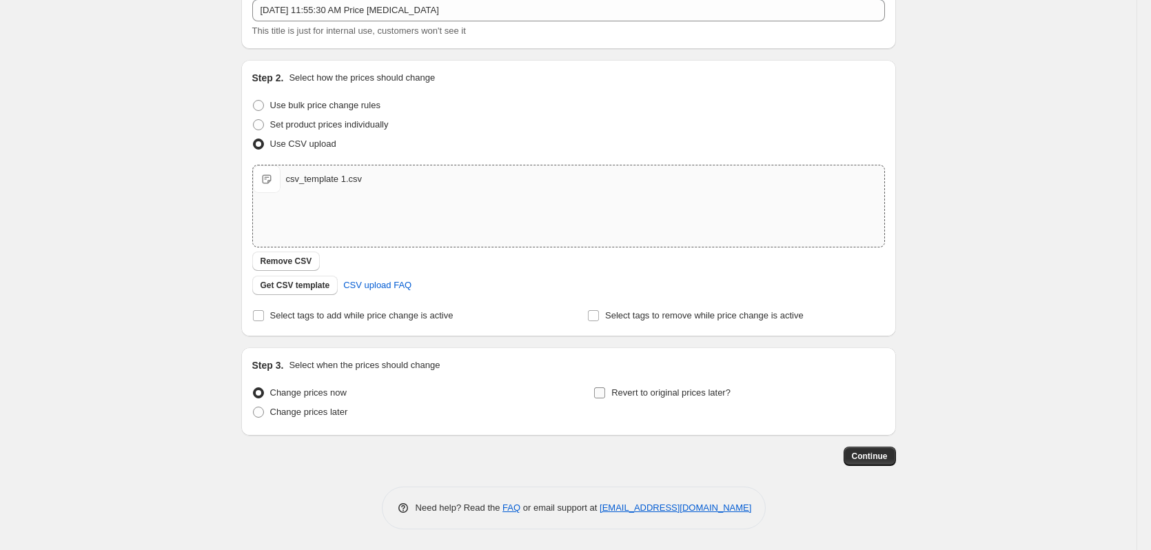
click at [718, 390] on span "Revert to original prices later?" at bounding box center [671, 392] width 119 height 10
click at [605, 390] on input "Revert to original prices later?" at bounding box center [599, 392] width 11 height 11
checkbox input "true"
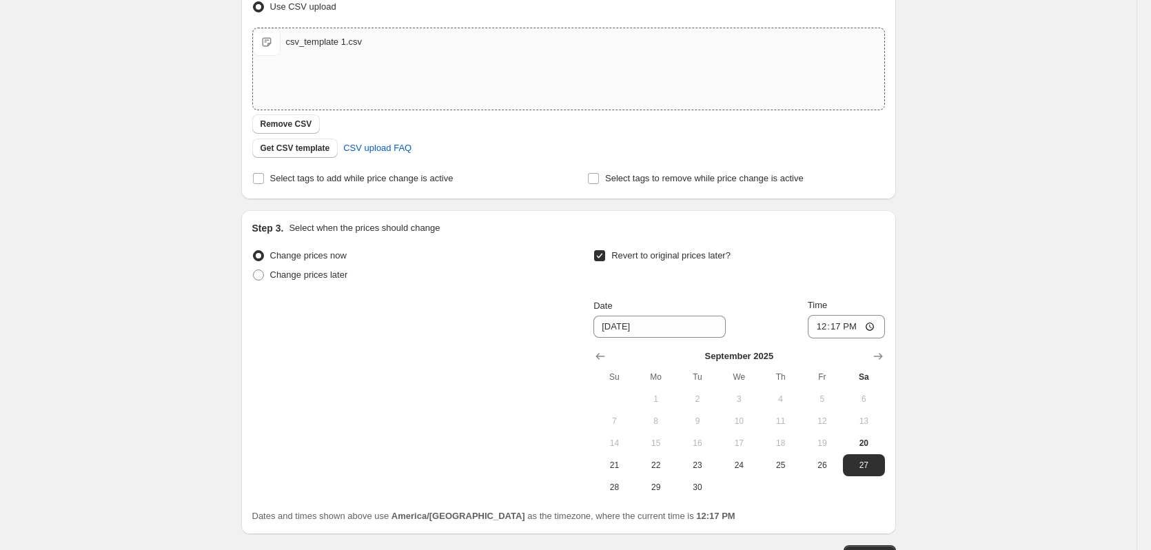
scroll to position [227, 0]
click at [878, 355] on icon "Show next month, October 2025" at bounding box center [879, 356] width 14 height 14
click at [878, 355] on icon "Show next month, November 2025" at bounding box center [879, 356] width 14 height 14
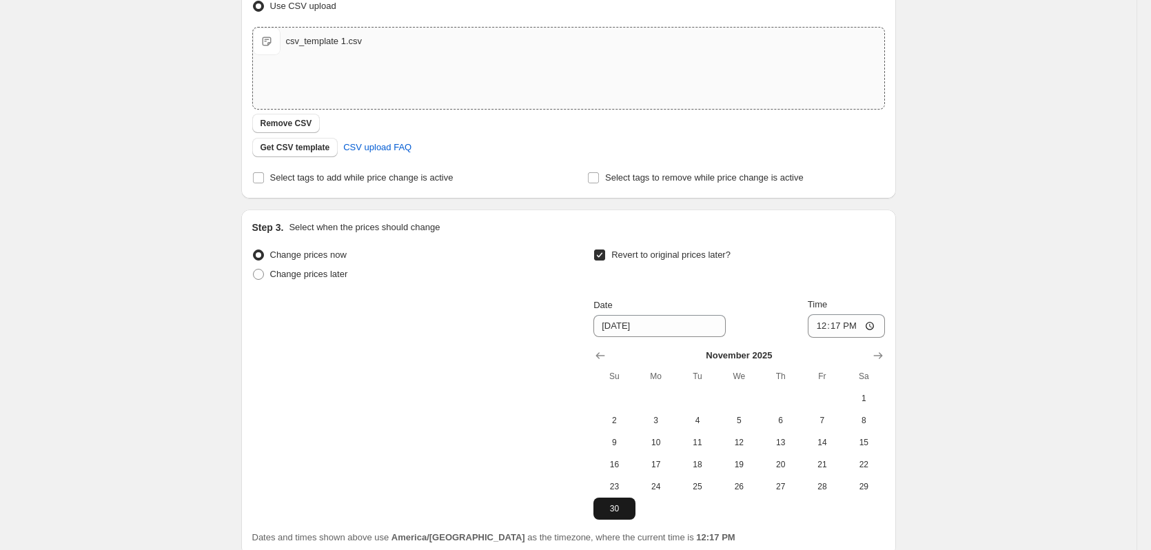
click at [620, 505] on span "30" at bounding box center [614, 508] width 30 height 11
type input "[DATE]"
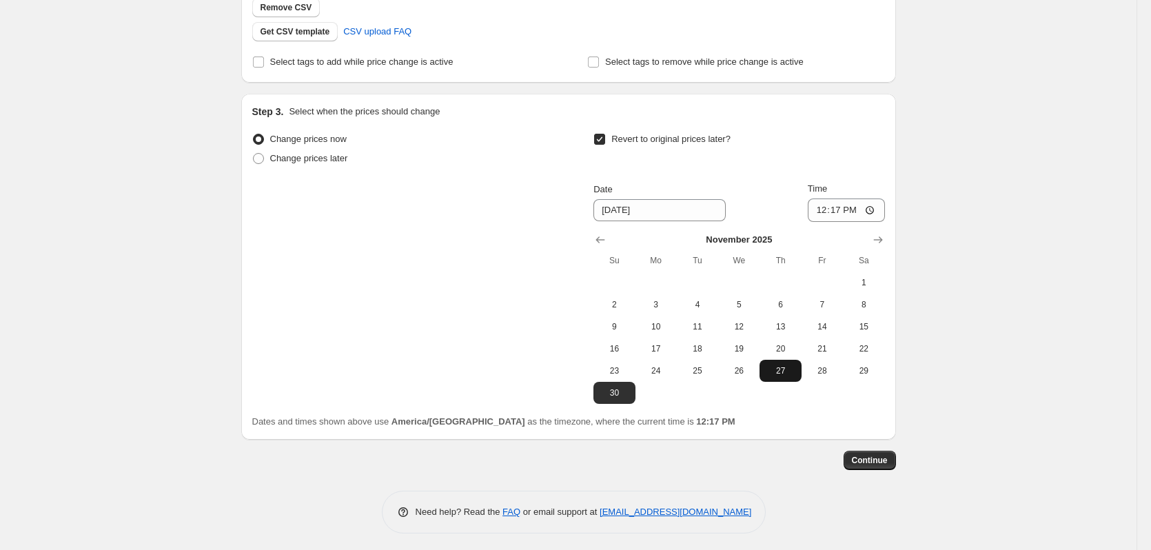
scroll to position [347, 0]
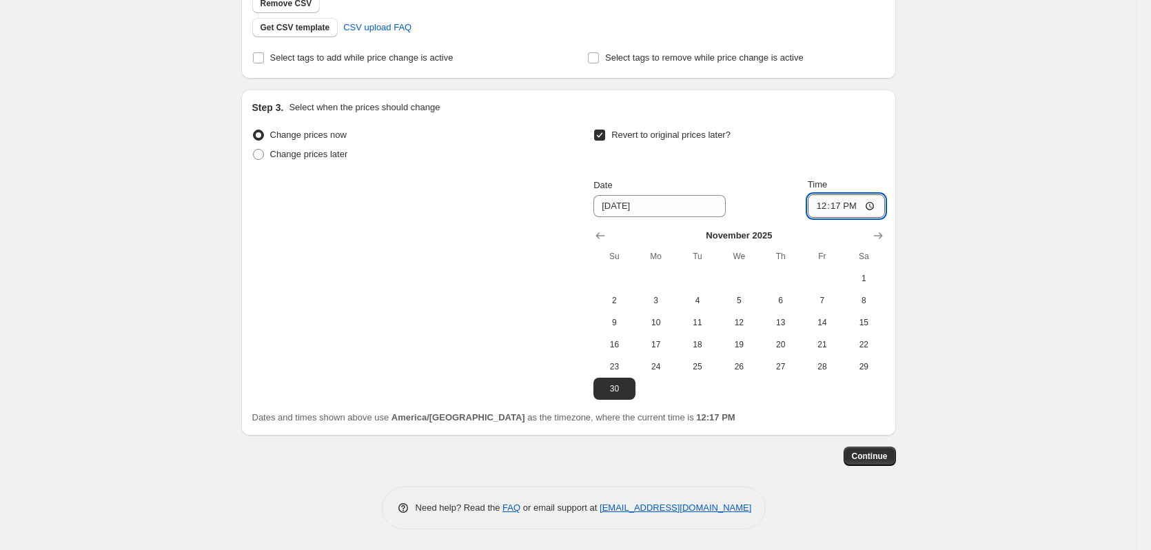
click at [828, 208] on input "12:17" at bounding box center [846, 205] width 77 height 23
type input "12:59"
click at [887, 453] on span "Continue" at bounding box center [870, 456] width 36 height 11
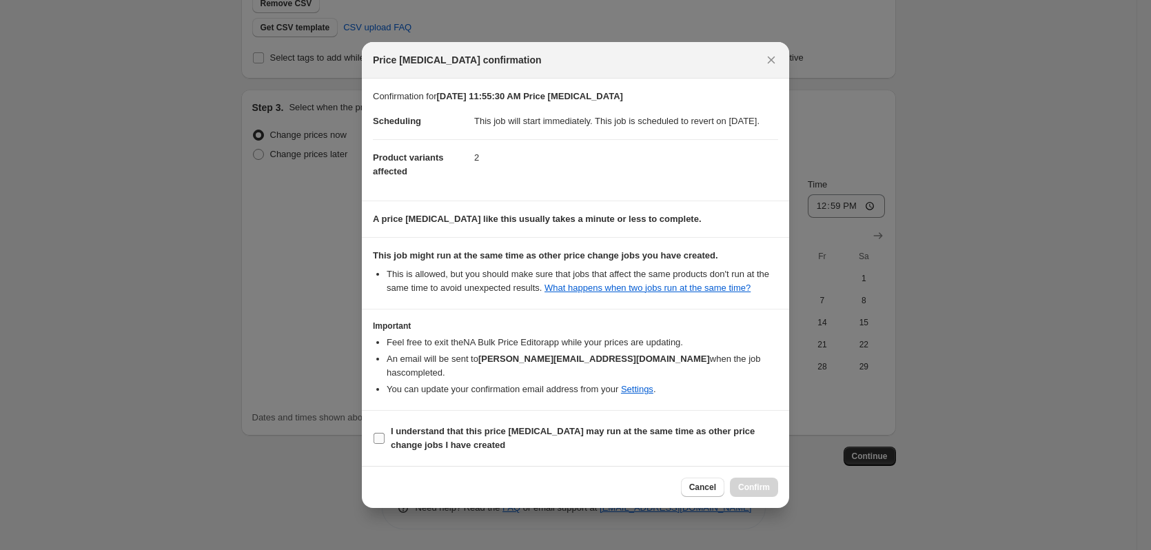
click at [413, 433] on b "I understand that this price [MEDICAL_DATA] may run at the same time as other p…" at bounding box center [573, 438] width 364 height 24
click at [385, 433] on input "I understand that this price [MEDICAL_DATA] may run at the same time as other p…" at bounding box center [379, 438] width 11 height 11
checkbox input "true"
drag, startPoint x: 747, startPoint y: 482, endPoint x: 733, endPoint y: 481, distance: 14.5
click at [747, 482] on span "Confirm" at bounding box center [754, 487] width 32 height 11
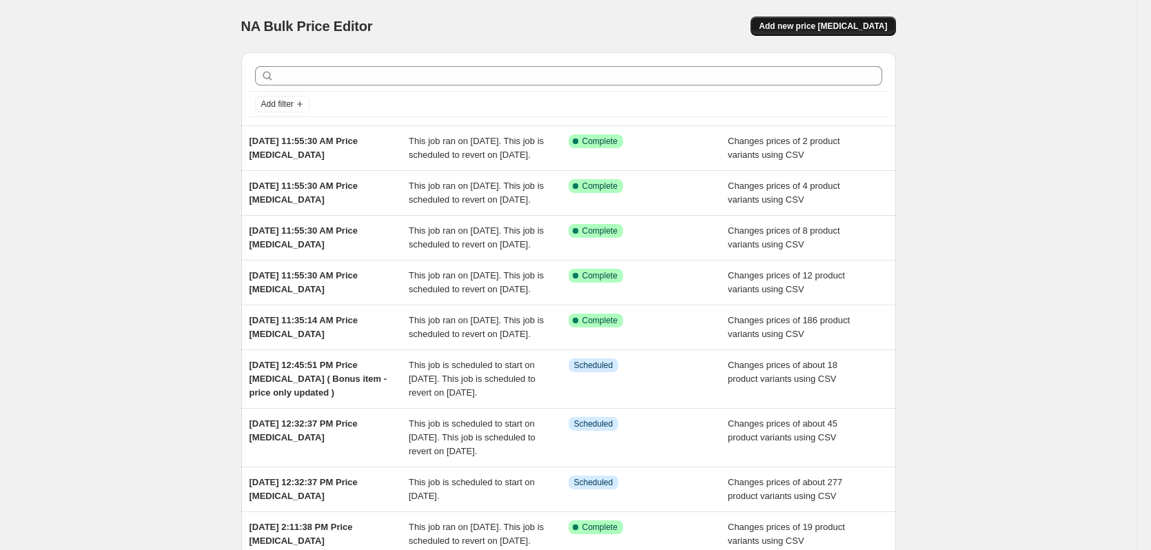
click at [877, 23] on span "Add new price [MEDICAL_DATA]" at bounding box center [823, 26] width 128 height 11
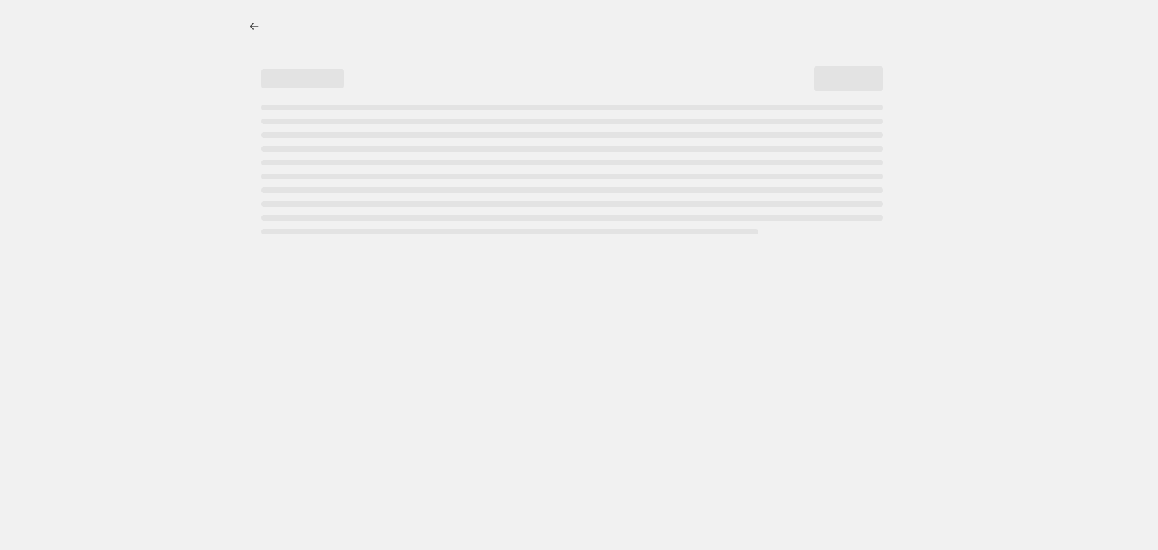
select select "percentage"
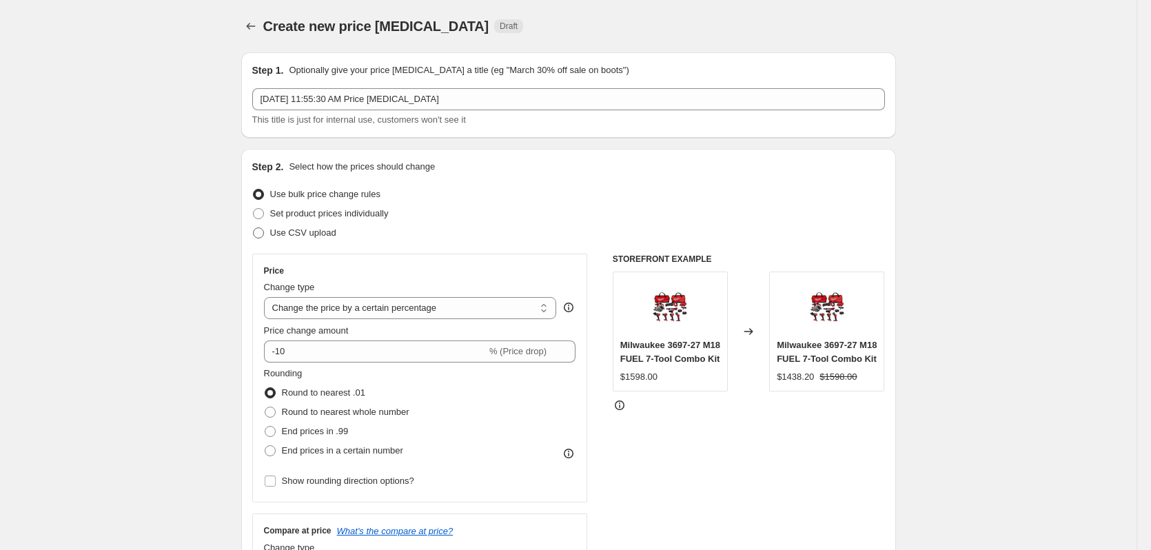
click at [317, 234] on span "Use CSV upload" at bounding box center [303, 233] width 66 height 10
click at [254, 228] on input "Use CSV upload" at bounding box center [253, 228] width 1 height 1
radio input "true"
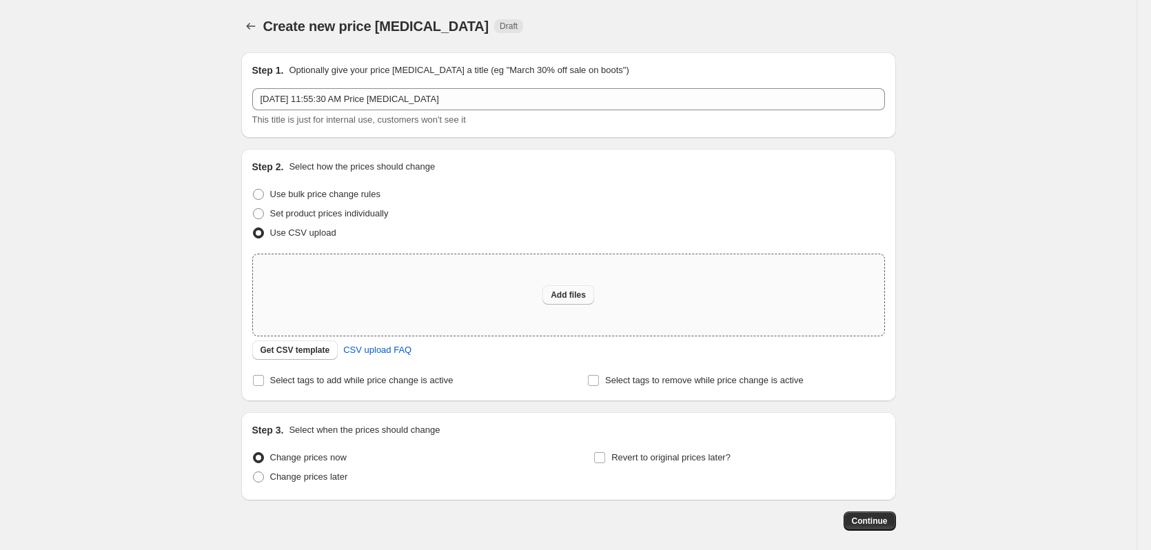
click at [572, 292] on span "Add files" at bounding box center [568, 295] width 35 height 11
type input "C:\fakepath\csv_template 1.csv"
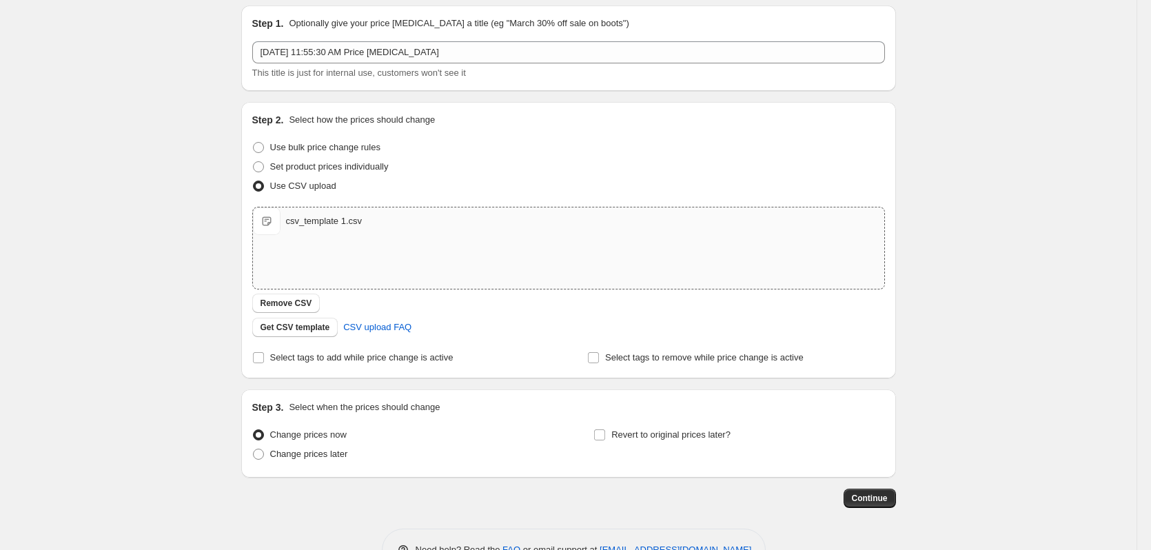
scroll to position [89, 0]
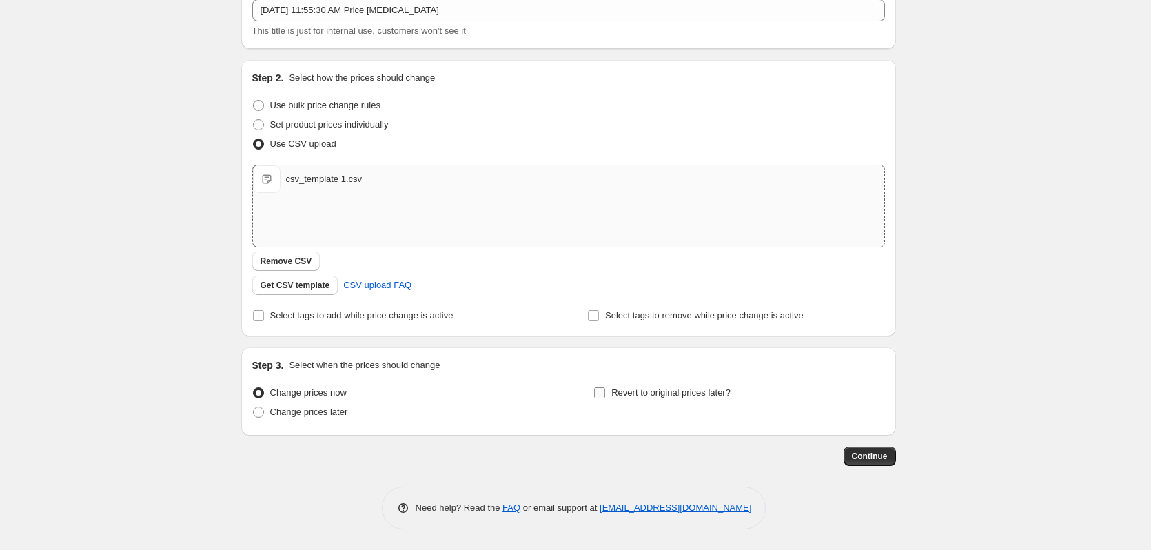
click at [634, 388] on span "Revert to original prices later?" at bounding box center [671, 392] width 119 height 10
click at [605, 388] on input "Revert to original prices later?" at bounding box center [599, 392] width 11 height 11
checkbox input "true"
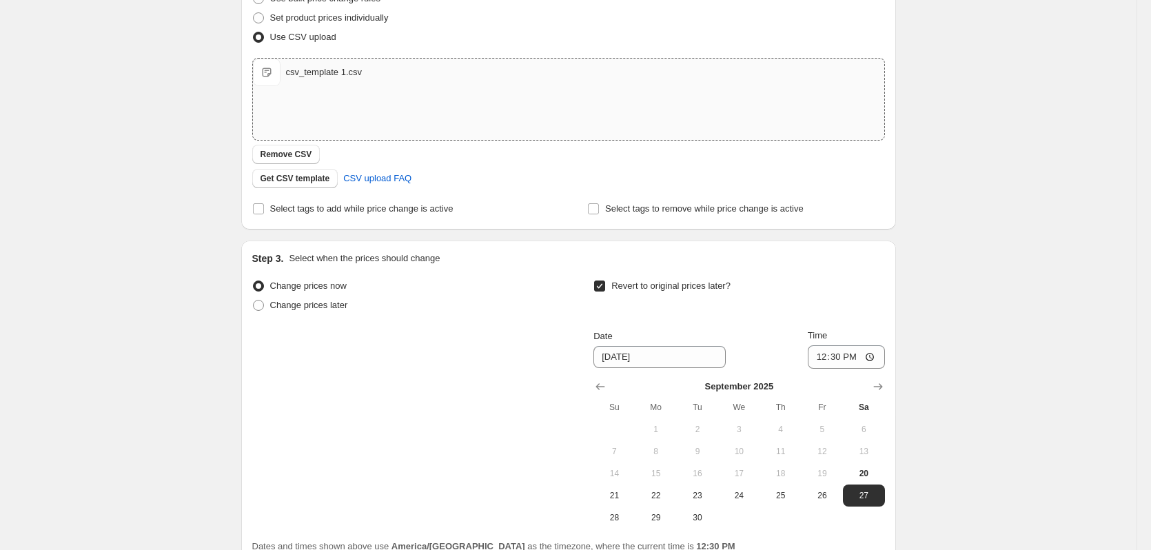
scroll to position [325, 0]
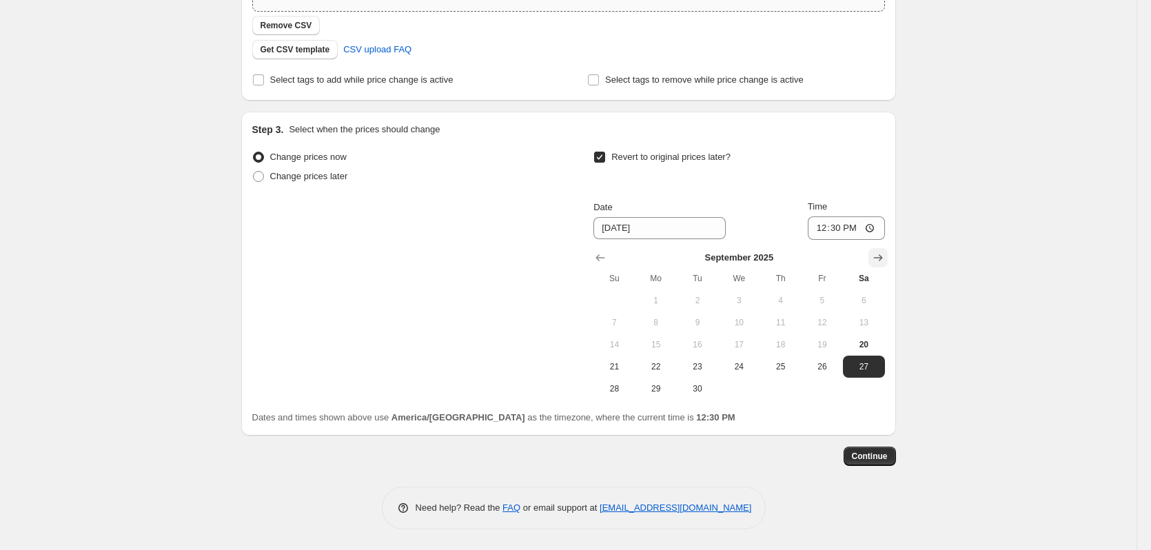
click at [885, 256] on icon "Show next month, October 2025" at bounding box center [879, 258] width 14 height 14
click at [813, 388] on span "31" at bounding box center [822, 388] width 30 height 11
type input "[DATE]"
drag, startPoint x: 596, startPoint y: 252, endPoint x: 610, endPoint y: 256, distance: 14.4
click at [597, 252] on button "Show previous month, September 2025" at bounding box center [600, 257] width 19 height 19
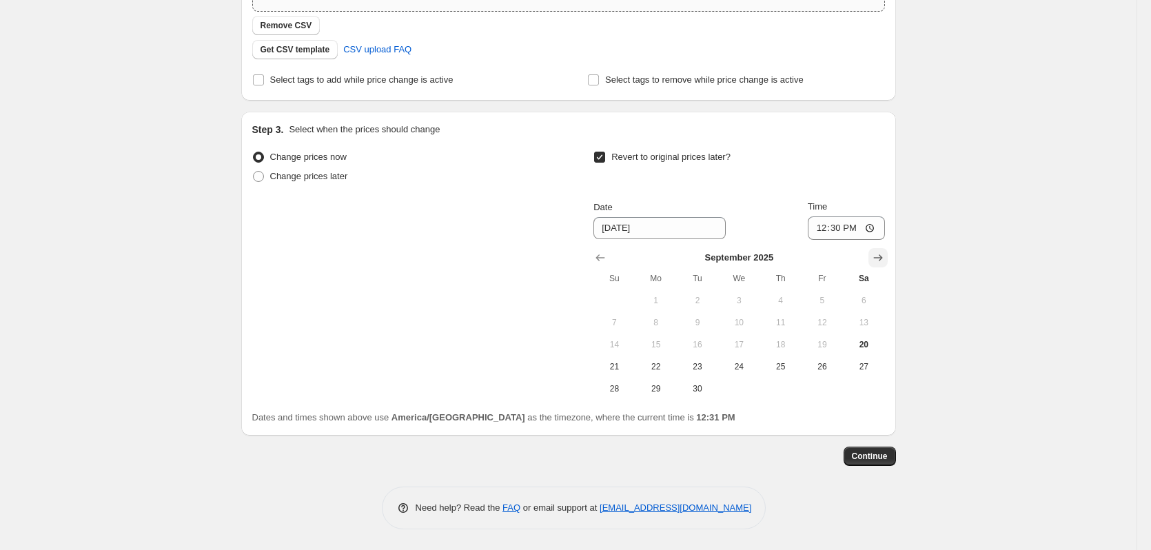
click at [876, 256] on icon "Show next month, October 2025" at bounding box center [879, 258] width 14 height 14
click at [825, 385] on span "31" at bounding box center [822, 388] width 30 height 11
click at [827, 224] on input "12:30" at bounding box center [846, 228] width 77 height 23
type input "12:59"
click at [874, 457] on span "Continue" at bounding box center [870, 456] width 36 height 11
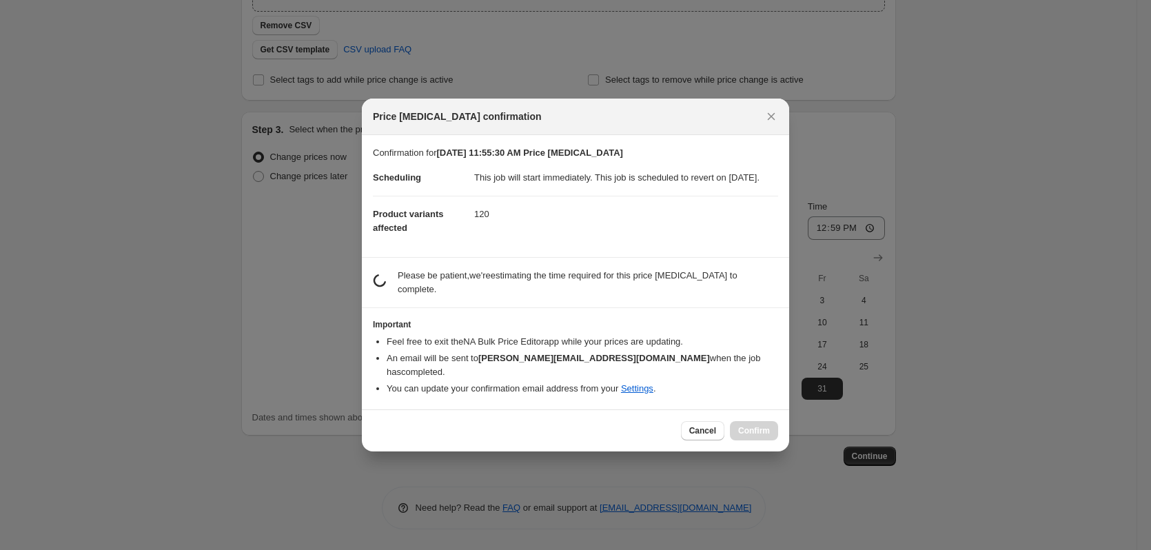
scroll to position [0, 0]
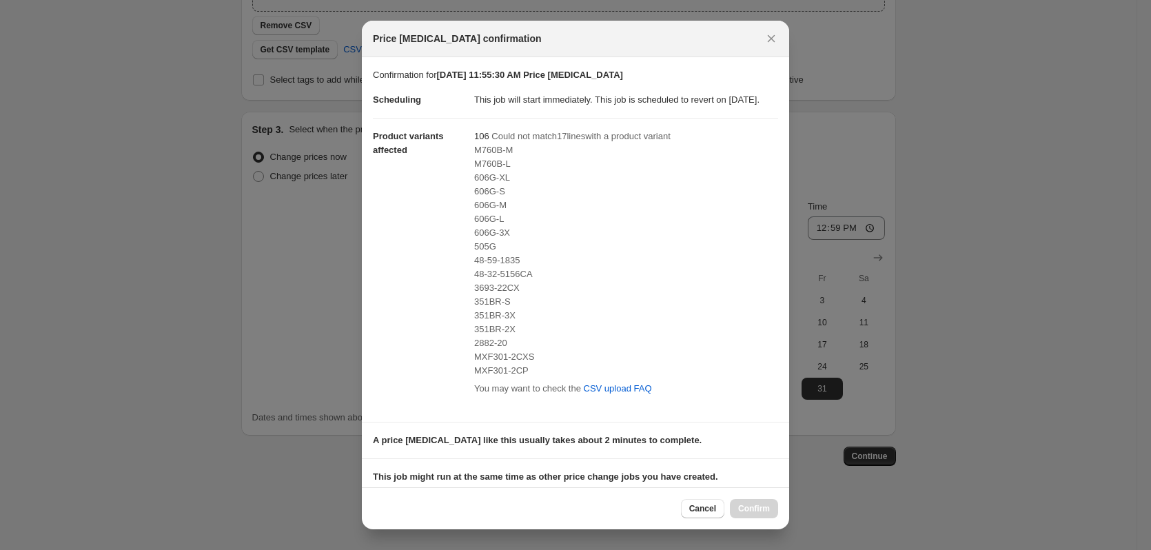
click at [508, 254] on div "505G" at bounding box center [626, 247] width 304 height 14
click at [506, 265] on span "48-59-1835" at bounding box center [497, 260] width 46 height 10
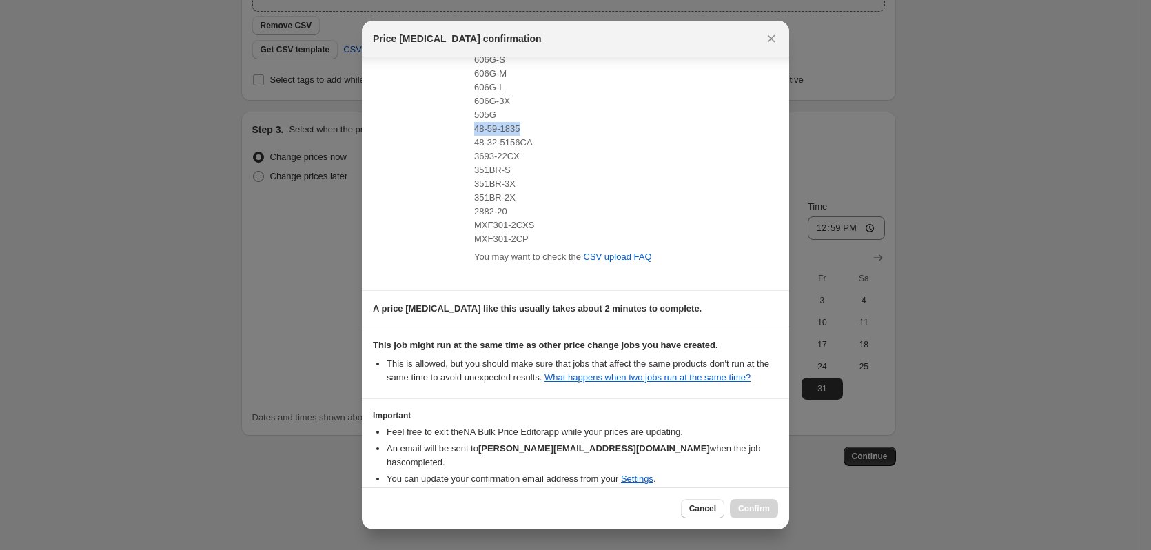
scroll to position [200, 0]
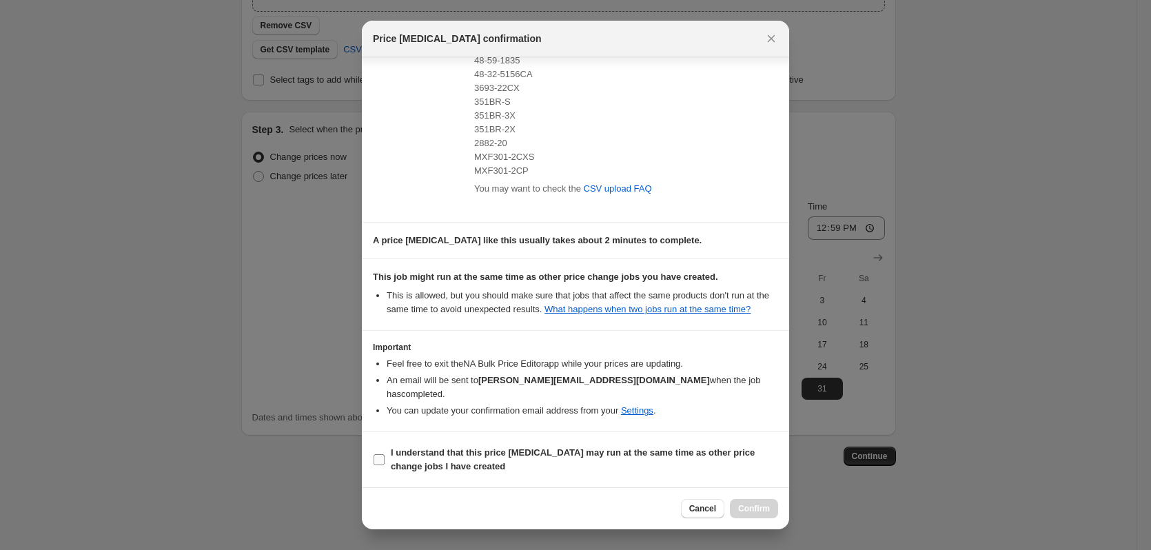
click at [409, 450] on b "I understand that this price [MEDICAL_DATA] may run at the same time as other p…" at bounding box center [573, 459] width 364 height 24
click at [385, 454] on input "I understand that this price [MEDICAL_DATA] may run at the same time as other p…" at bounding box center [379, 459] width 11 height 11
checkbox input "true"
click at [476, 148] on span "2882-20" at bounding box center [490, 143] width 33 height 10
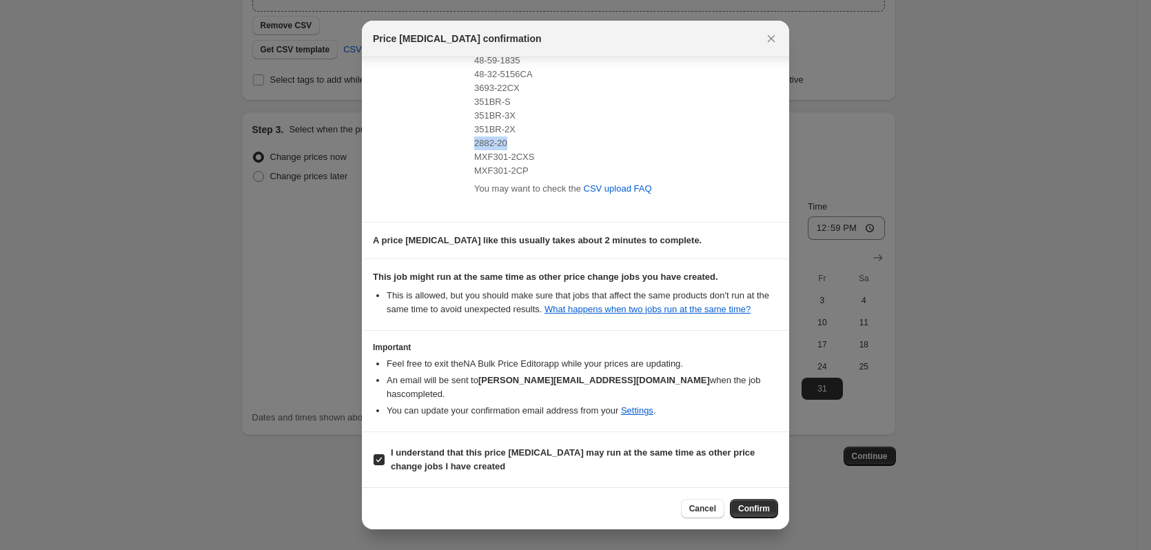
click at [476, 148] on span "2882-20" at bounding box center [490, 143] width 33 height 10
copy span "2882-20"
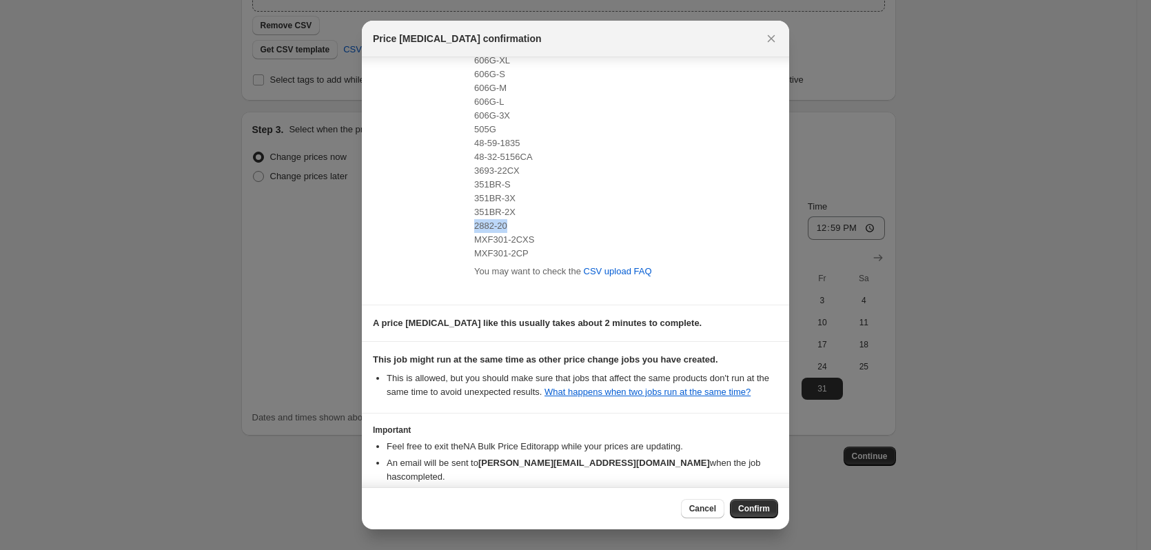
scroll to position [0, 0]
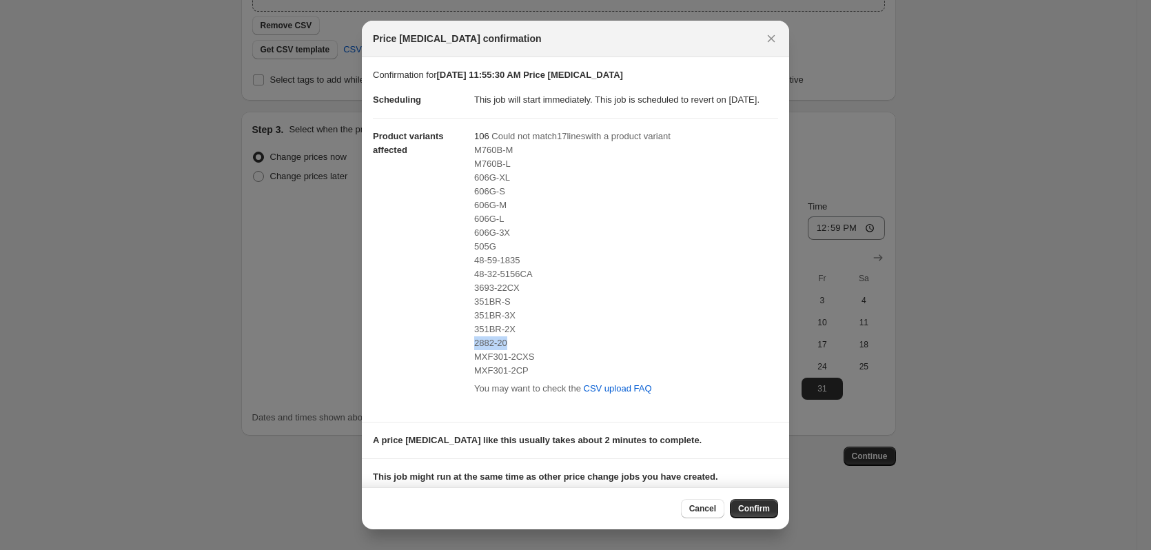
copy span "2882-20"
click at [775, 37] on icon "Close" at bounding box center [772, 39] width 14 height 14
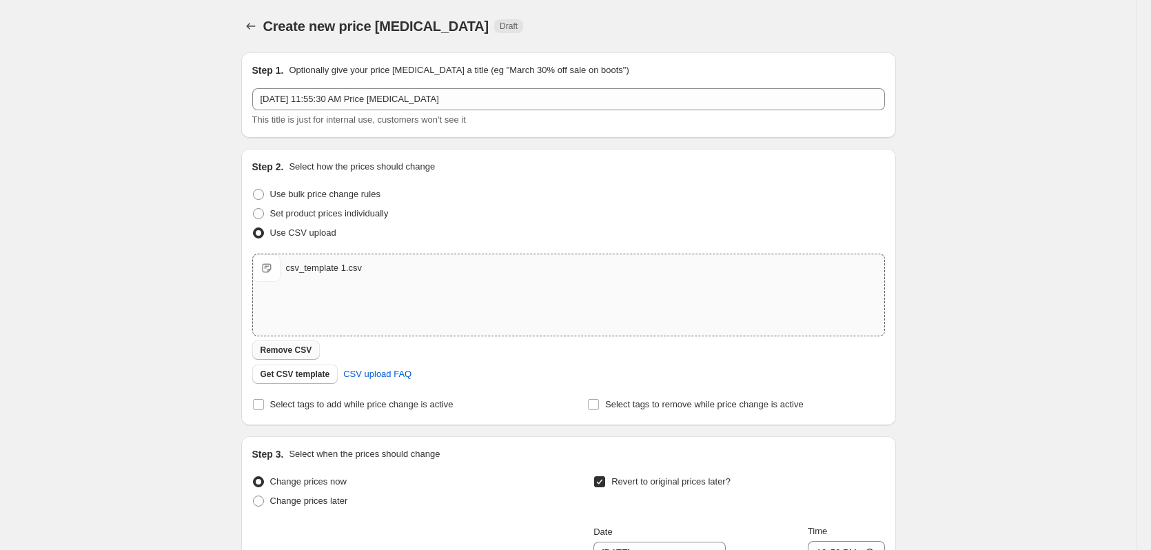
click at [304, 347] on span "Remove CSV" at bounding box center [287, 350] width 52 height 11
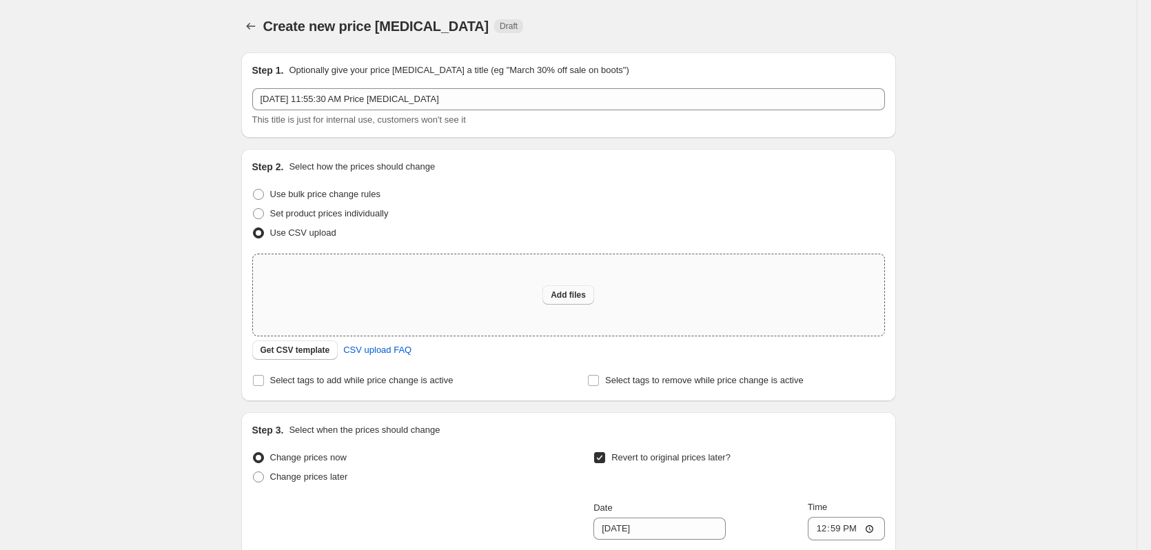
click at [567, 290] on button "Add files" at bounding box center [569, 294] width 52 height 19
type input "C:\fakepath\csv_template 1.csv"
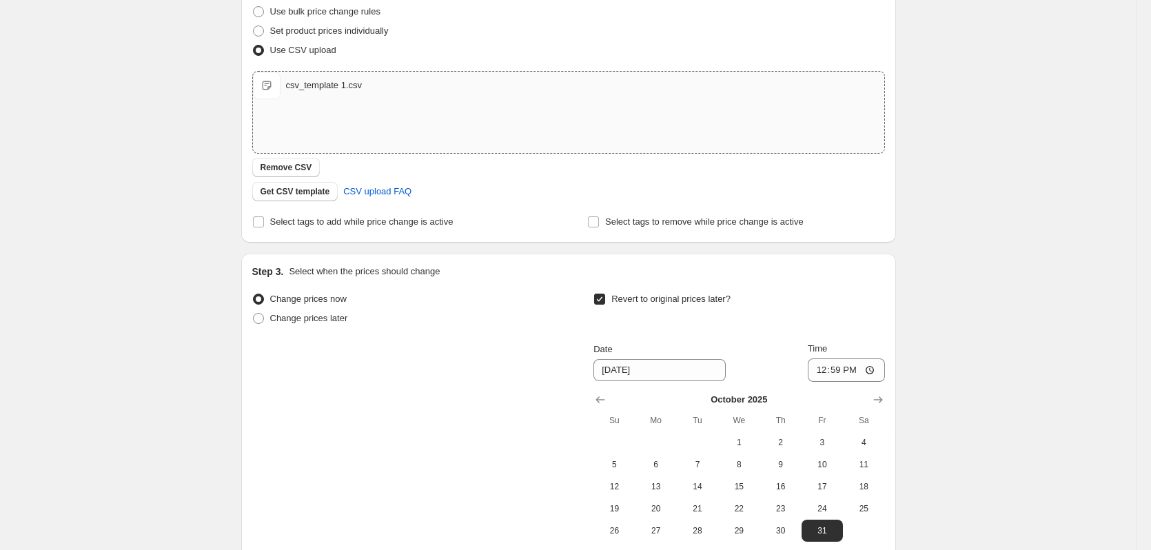
scroll to position [325, 0]
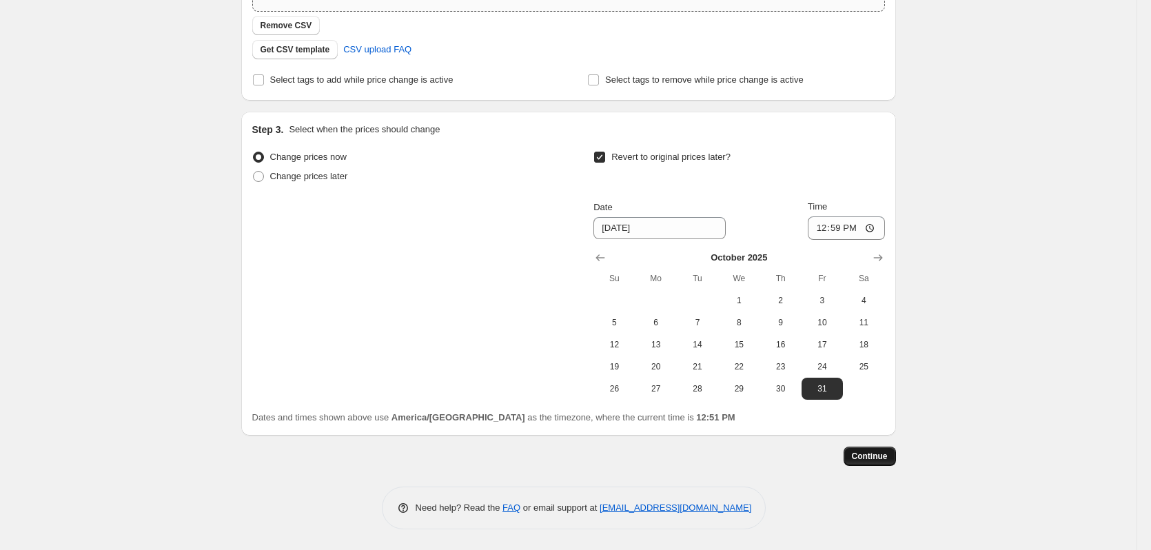
click at [874, 461] on span "Continue" at bounding box center [870, 456] width 36 height 11
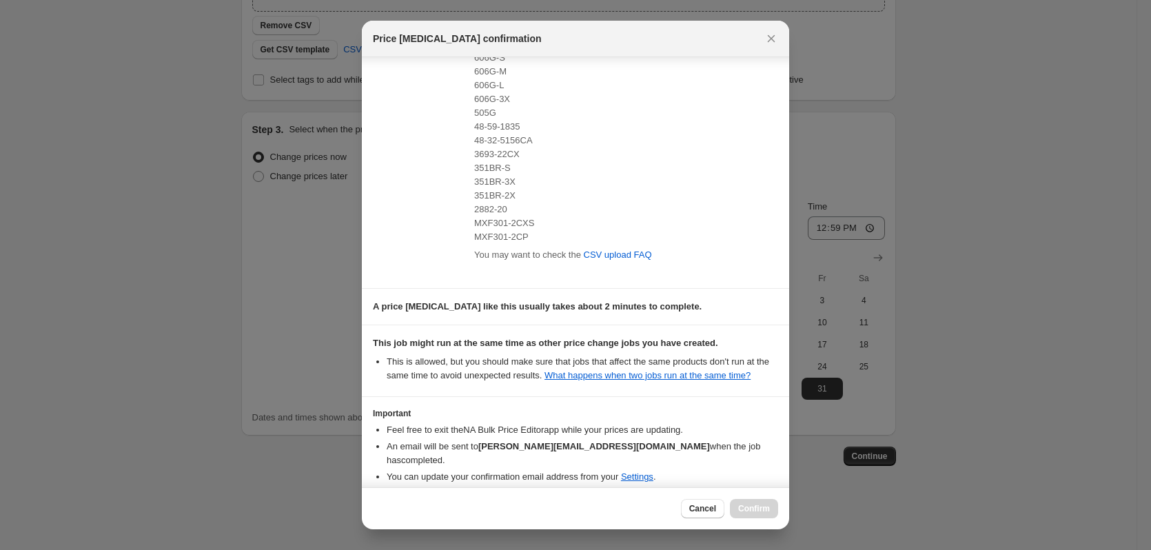
scroll to position [200, 0]
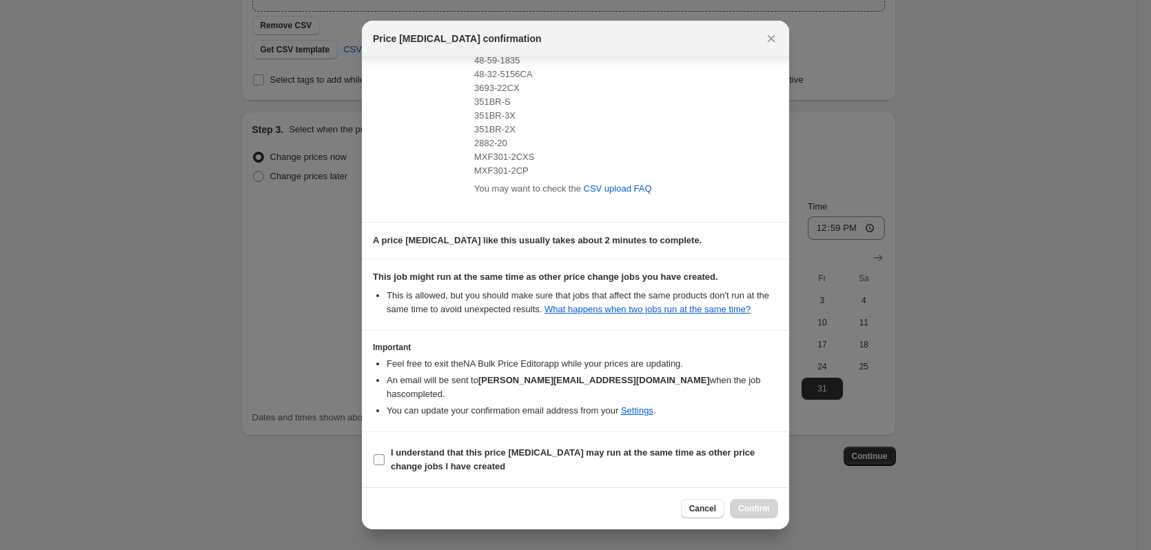
click at [474, 453] on b "I understand that this price [MEDICAL_DATA] may run at the same time as other p…" at bounding box center [573, 459] width 364 height 24
click at [385, 454] on input "I understand that this price [MEDICAL_DATA] may run at the same time as other p…" at bounding box center [379, 459] width 11 height 11
checkbox input "true"
click at [756, 510] on span "Confirm" at bounding box center [754, 508] width 32 height 11
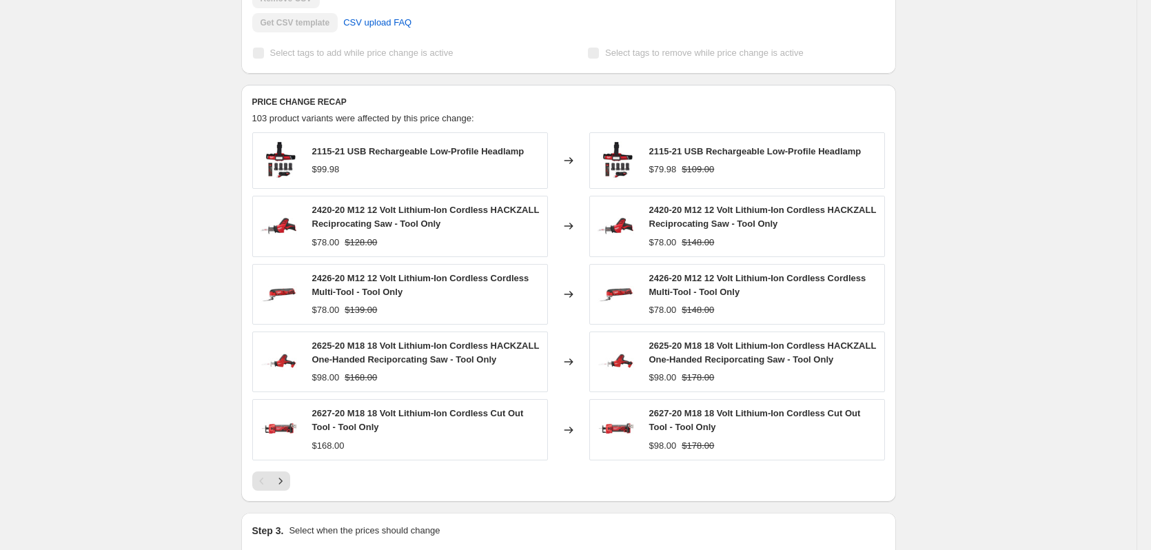
scroll to position [621, 0]
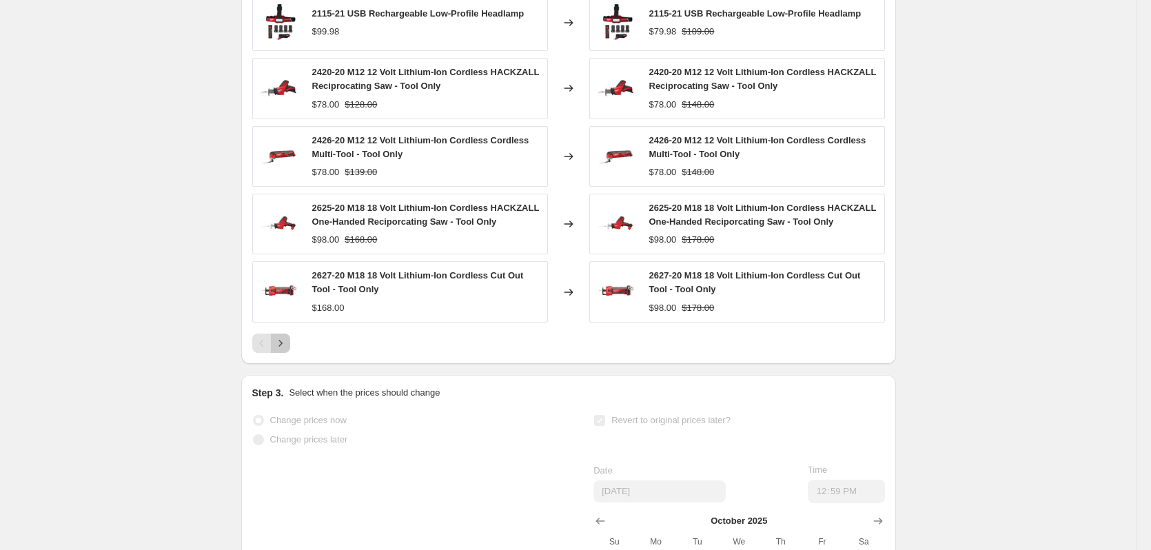
click at [288, 350] on icon "Next" at bounding box center [281, 343] width 14 height 14
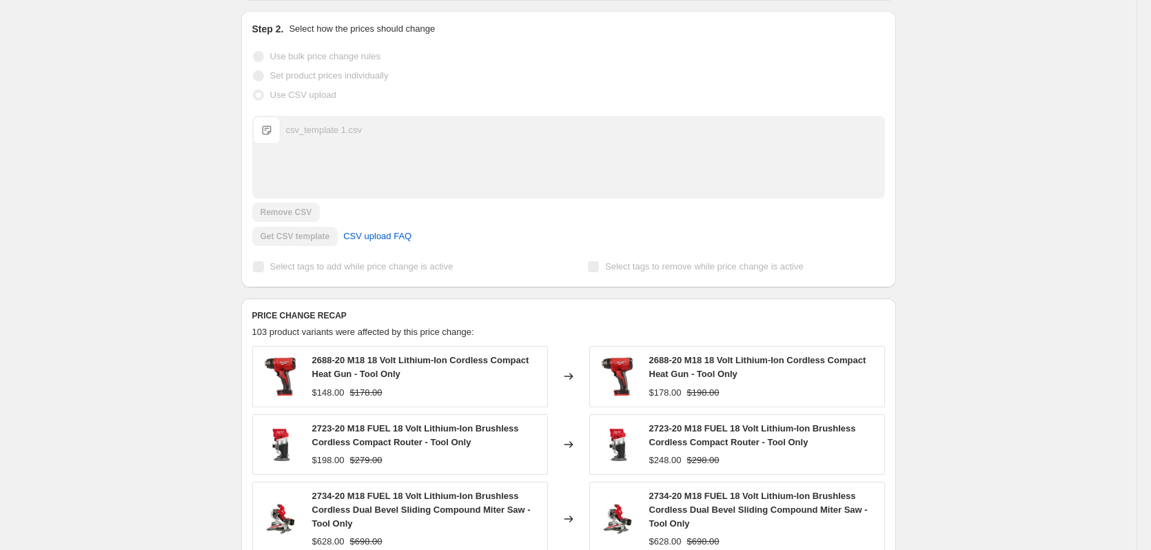
scroll to position [0, 0]
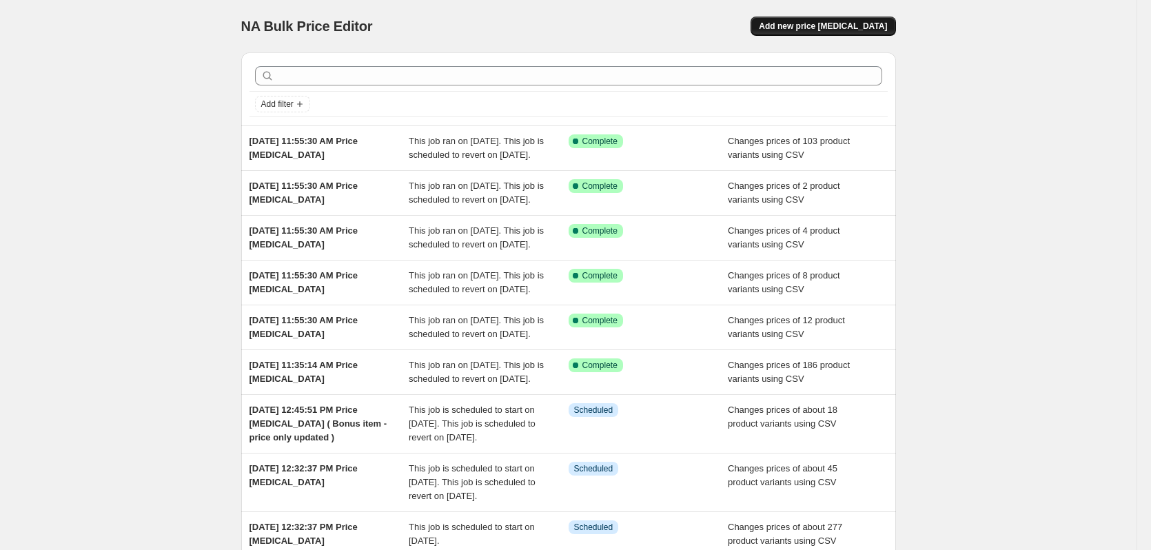
click at [838, 24] on span "Add new price [MEDICAL_DATA]" at bounding box center [823, 26] width 128 height 11
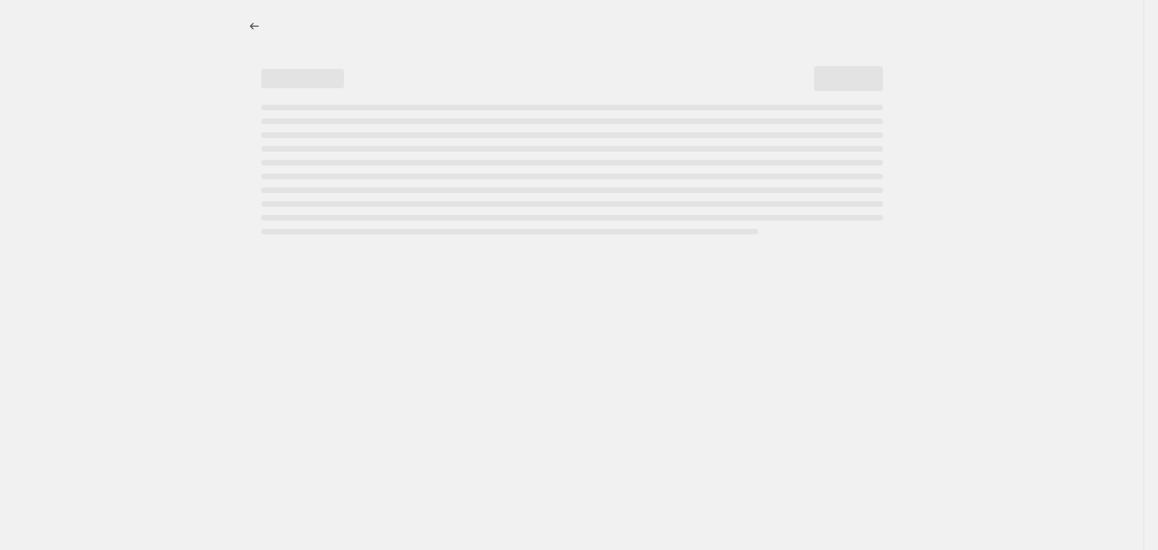
select select "percentage"
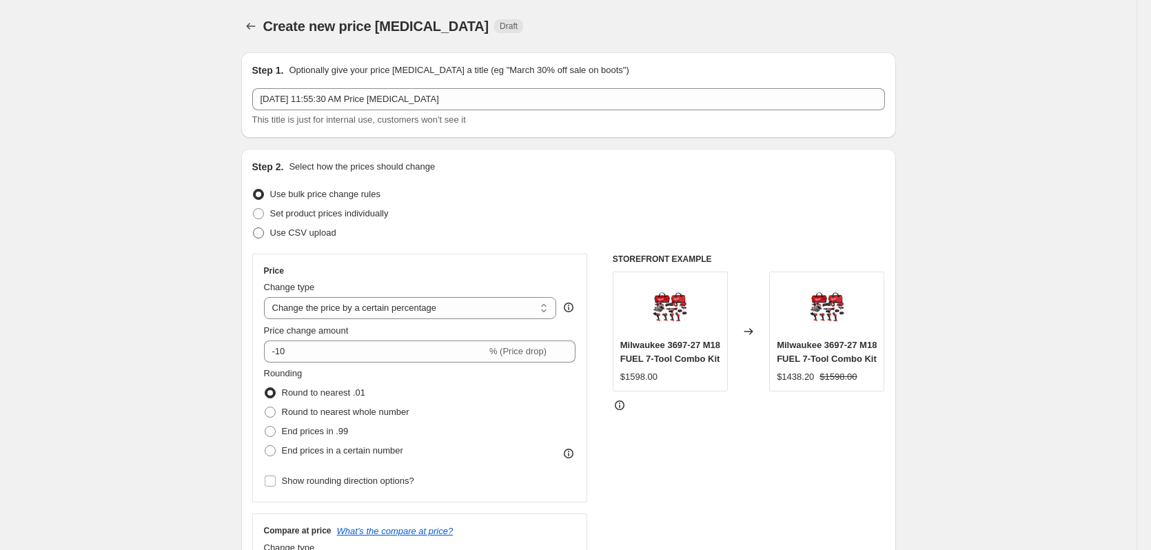
click at [330, 231] on span "Use CSV upload" at bounding box center [303, 233] width 66 height 10
click at [254, 228] on input "Use CSV upload" at bounding box center [253, 228] width 1 height 1
radio input "true"
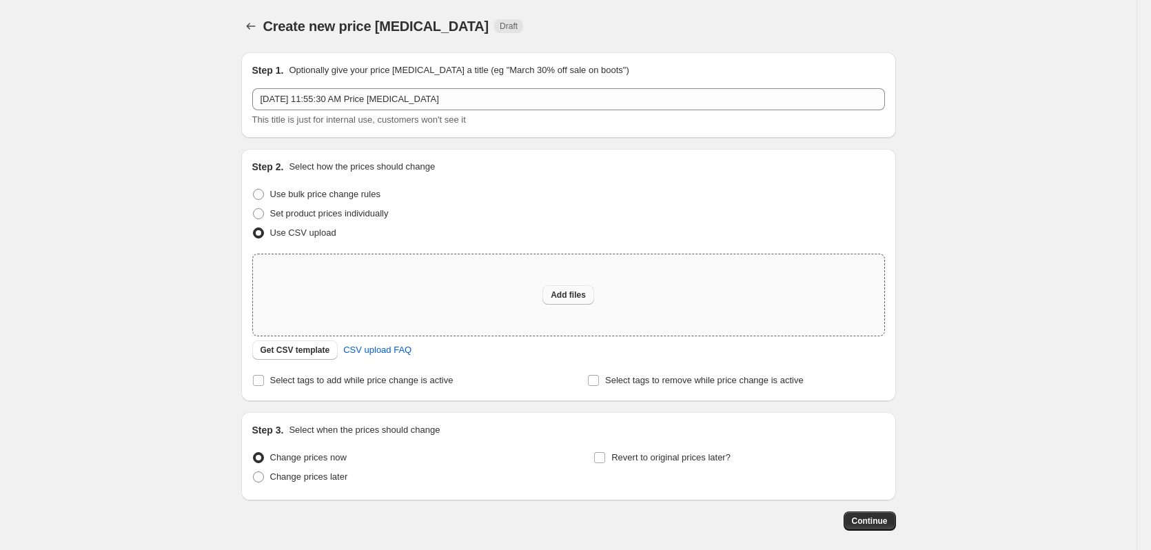
click at [568, 299] on span "Add files" at bounding box center [568, 295] width 35 height 11
type input "C:\fakepath\csv_template 1.csv"
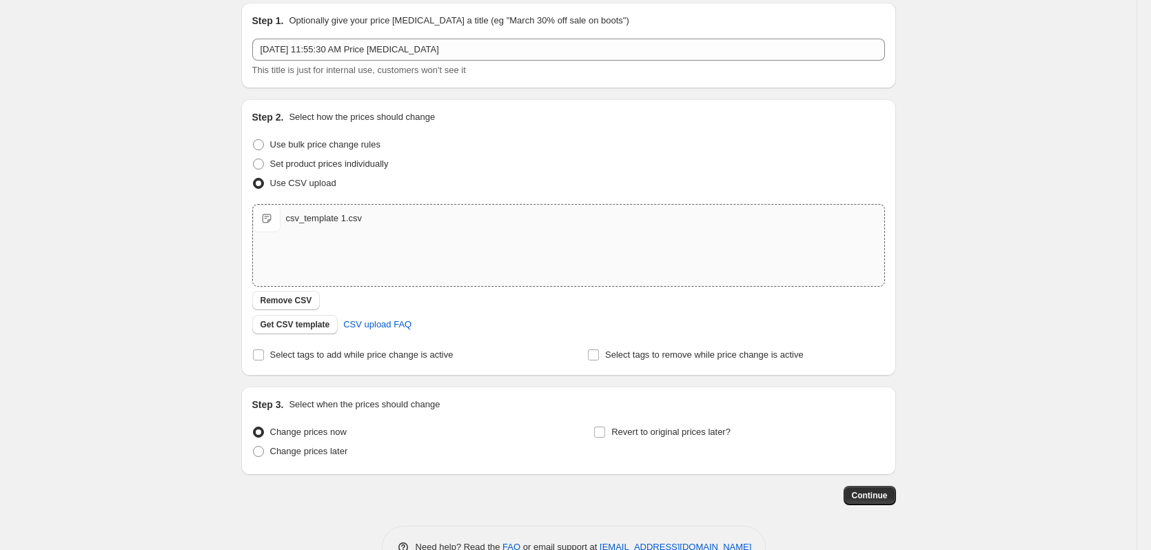
scroll to position [89, 0]
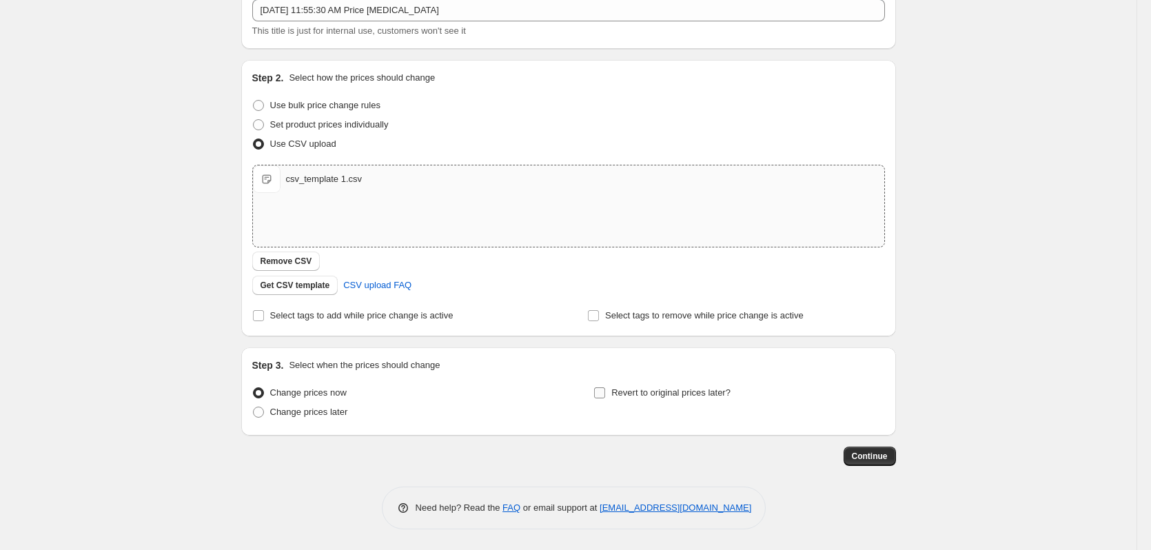
click at [669, 391] on span "Revert to original prices later?" at bounding box center [671, 392] width 119 height 10
click at [605, 391] on input "Revert to original prices later?" at bounding box center [599, 392] width 11 height 11
checkbox input "true"
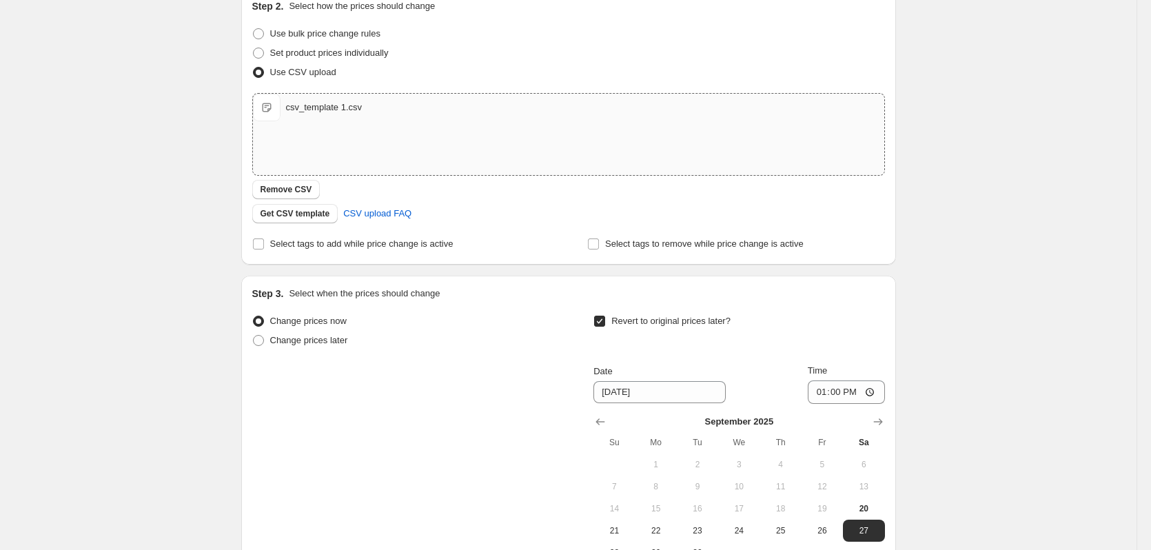
scroll to position [296, 0]
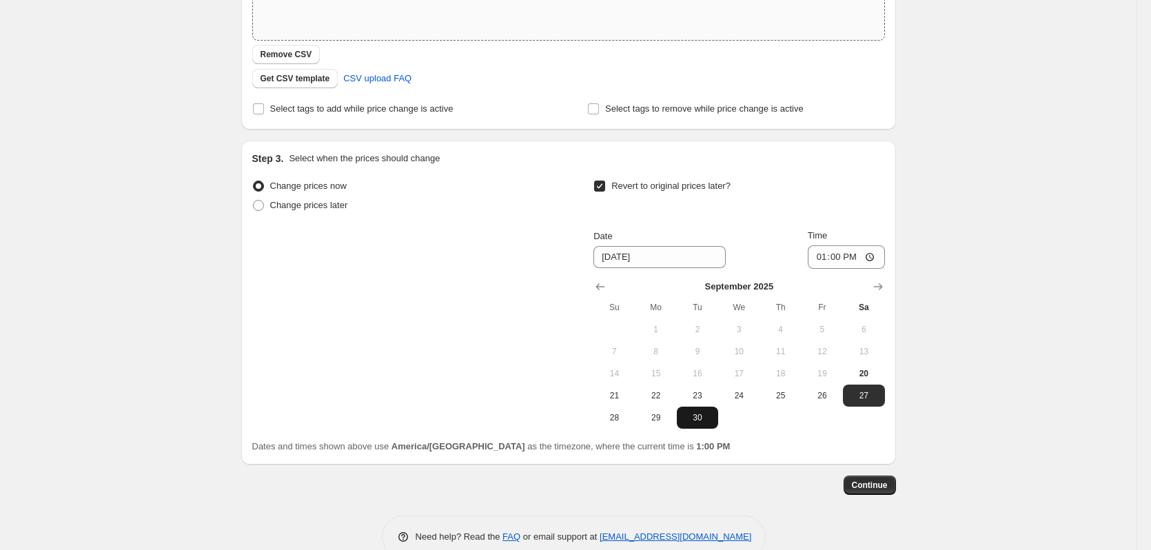
click at [704, 414] on span "30" at bounding box center [698, 417] width 30 height 11
type input "[DATE]"
click at [826, 255] on input "13:00" at bounding box center [846, 256] width 77 height 23
type input "12:59"
click at [878, 487] on span "Continue" at bounding box center [870, 485] width 36 height 11
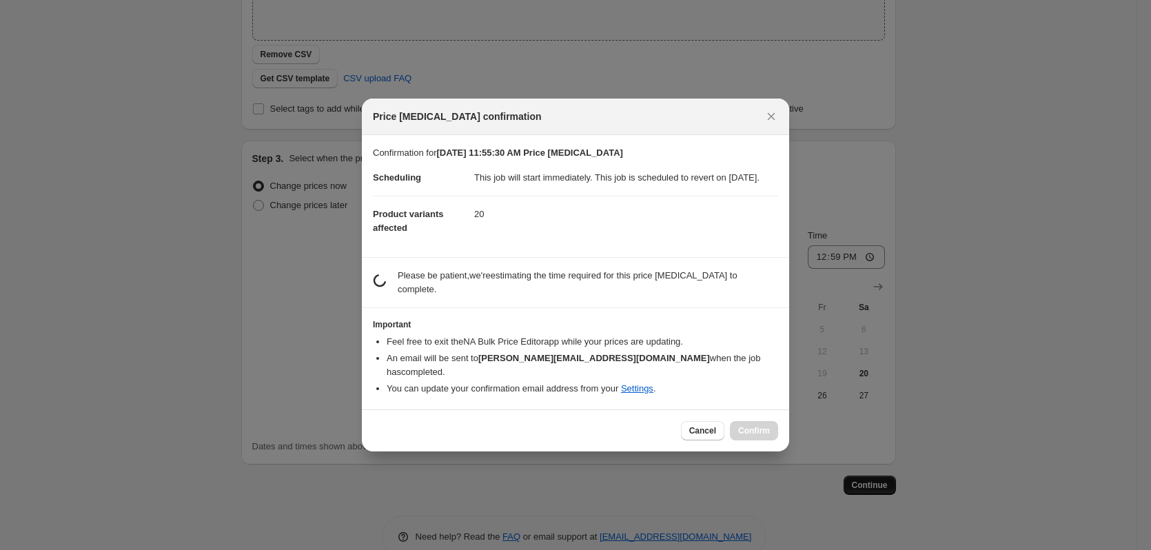
scroll to position [0, 0]
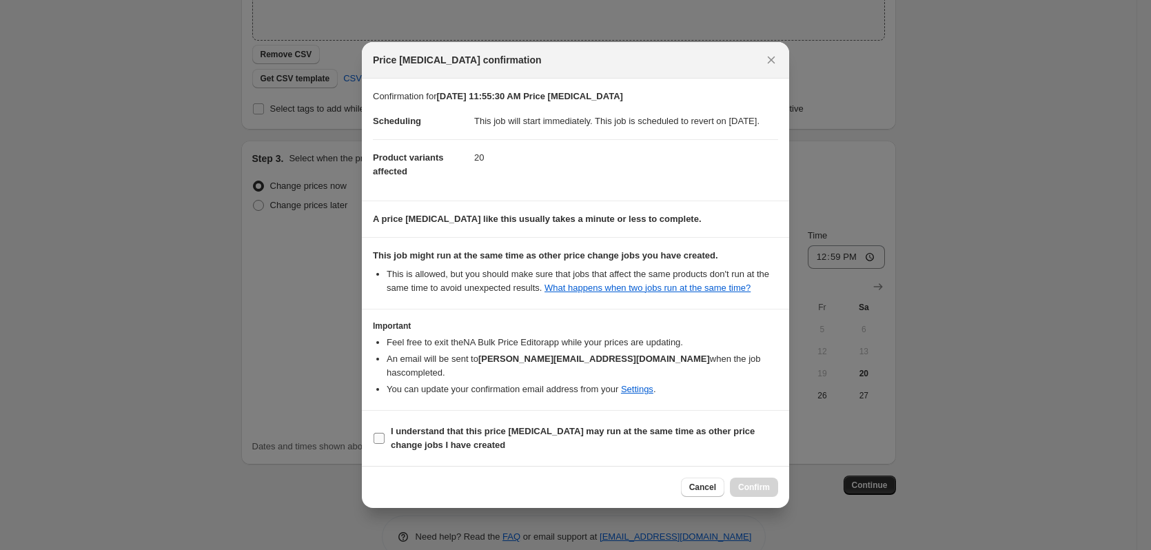
click at [417, 430] on b "I understand that this price [MEDICAL_DATA] may run at the same time as other p…" at bounding box center [573, 438] width 364 height 24
click at [385, 433] on input "I understand that this price [MEDICAL_DATA] may run at the same time as other p…" at bounding box center [379, 438] width 11 height 11
checkbox input "true"
click at [756, 483] on span "Confirm" at bounding box center [754, 487] width 32 height 11
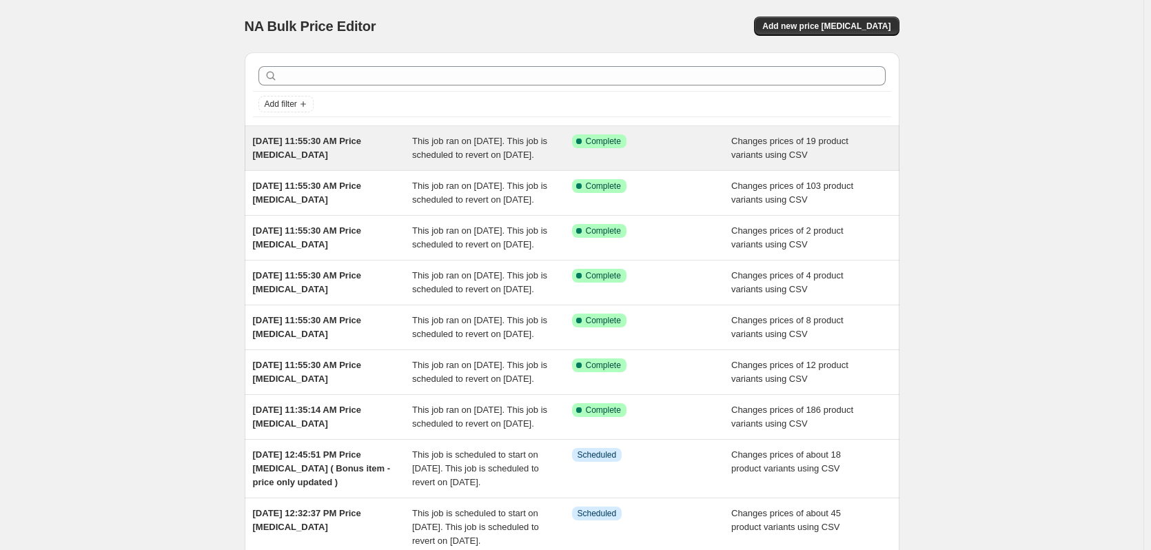
click at [720, 162] on div "Success Complete Complete" at bounding box center [652, 148] width 160 height 28
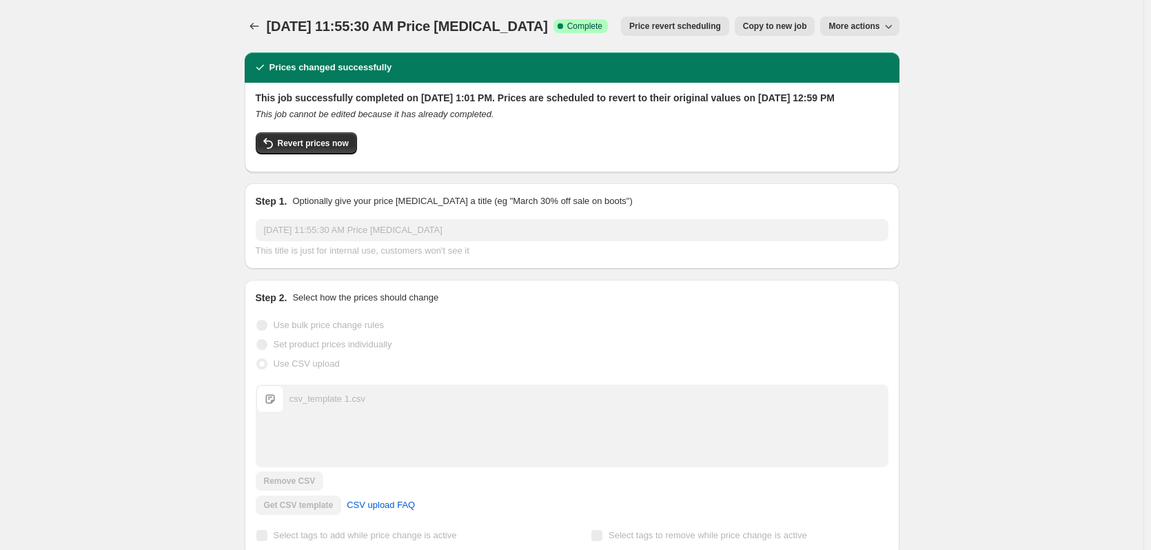
click at [480, 95] on h2 "This job successfully completed on September 20, 2025 at 1:01 PM. Prices are sc…" at bounding box center [572, 98] width 633 height 14
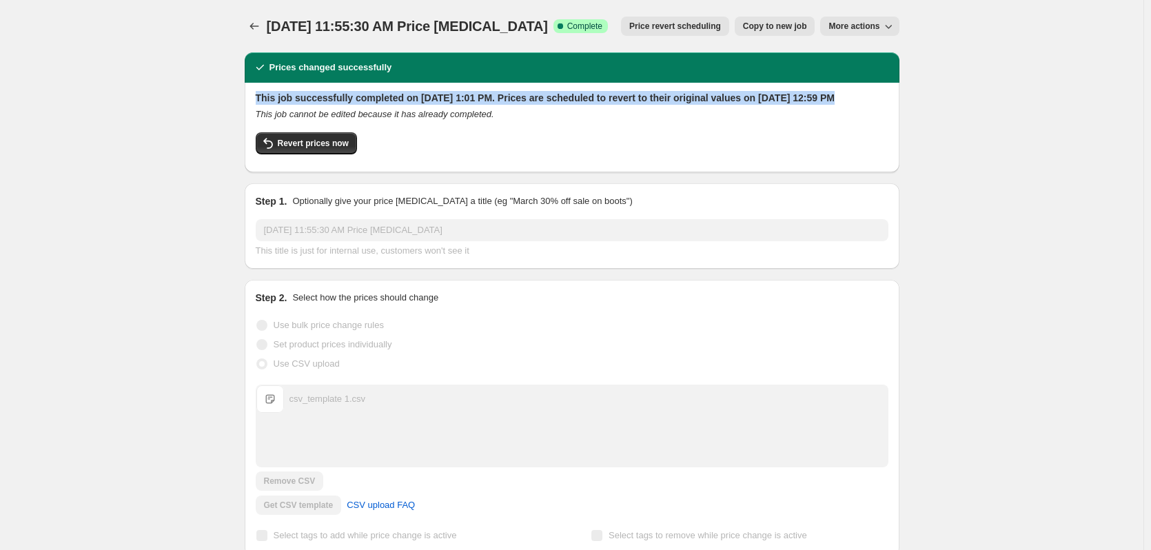
drag, startPoint x: 480, startPoint y: 95, endPoint x: 460, endPoint y: 99, distance: 20.4
click at [460, 99] on h2 "This job successfully completed on September 20, 2025 at 1:01 PM. Prices are sc…" at bounding box center [572, 98] width 633 height 14
click at [432, 100] on h2 "This job successfully completed on September 20, 2025 at 1:01 PM. Prices are sc…" at bounding box center [572, 98] width 633 height 14
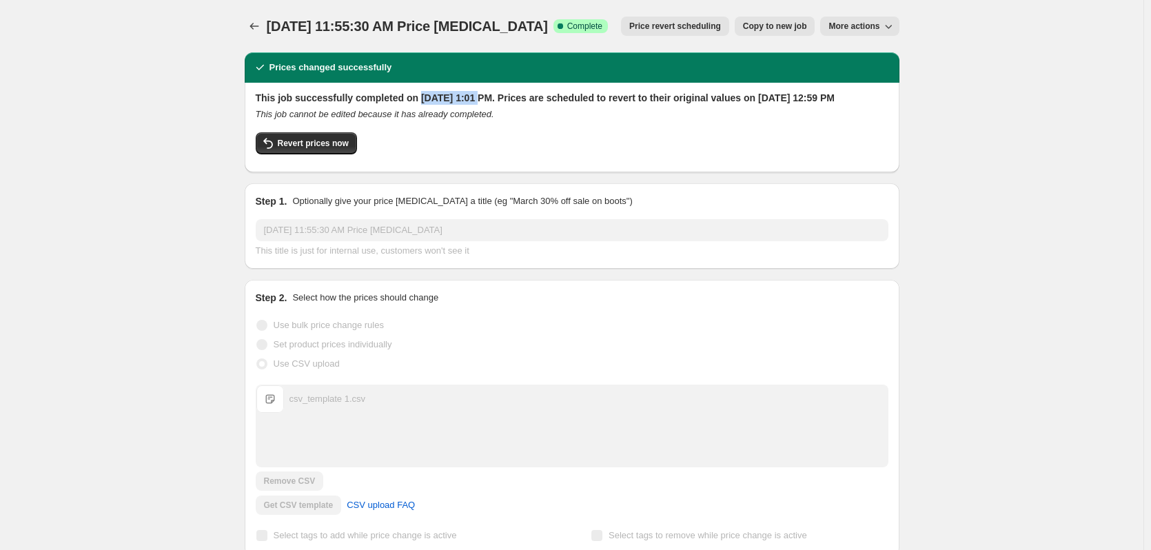
drag, startPoint x: 432, startPoint y: 100, endPoint x: 474, endPoint y: 101, distance: 42.8
click at [474, 101] on h2 "This job successfully completed on September 20, 2025 at 1:01 PM. Prices are sc…" at bounding box center [572, 98] width 633 height 14
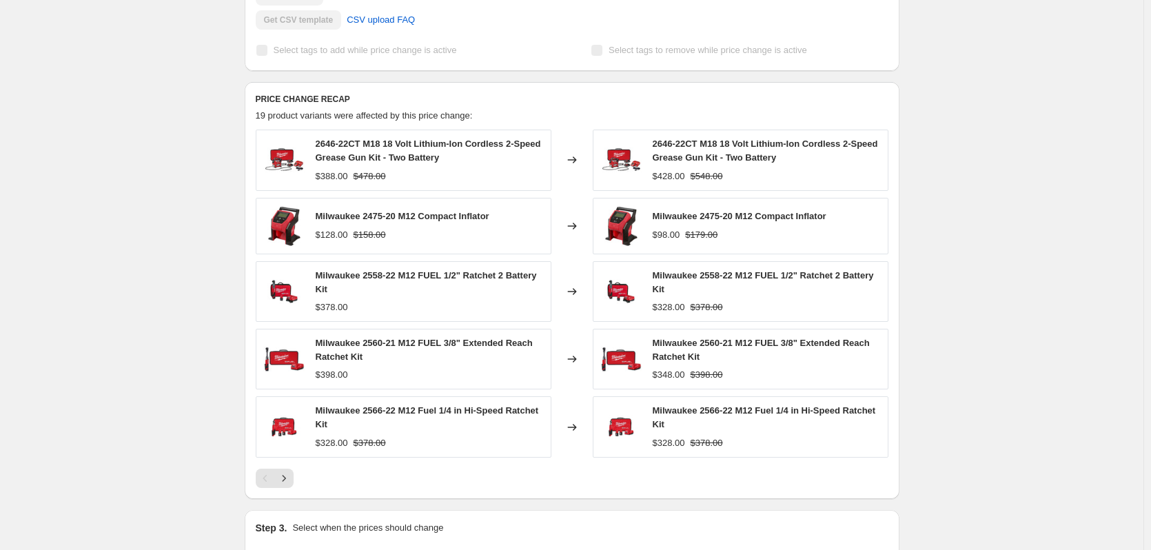
scroll to position [621, 0]
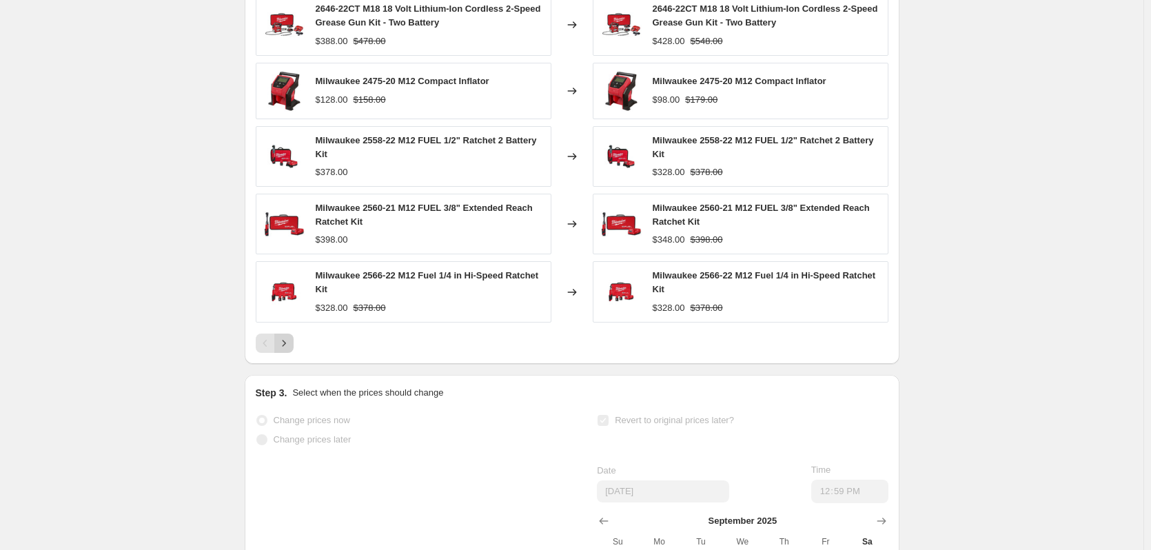
click at [294, 352] on button "Next" at bounding box center [283, 343] width 19 height 19
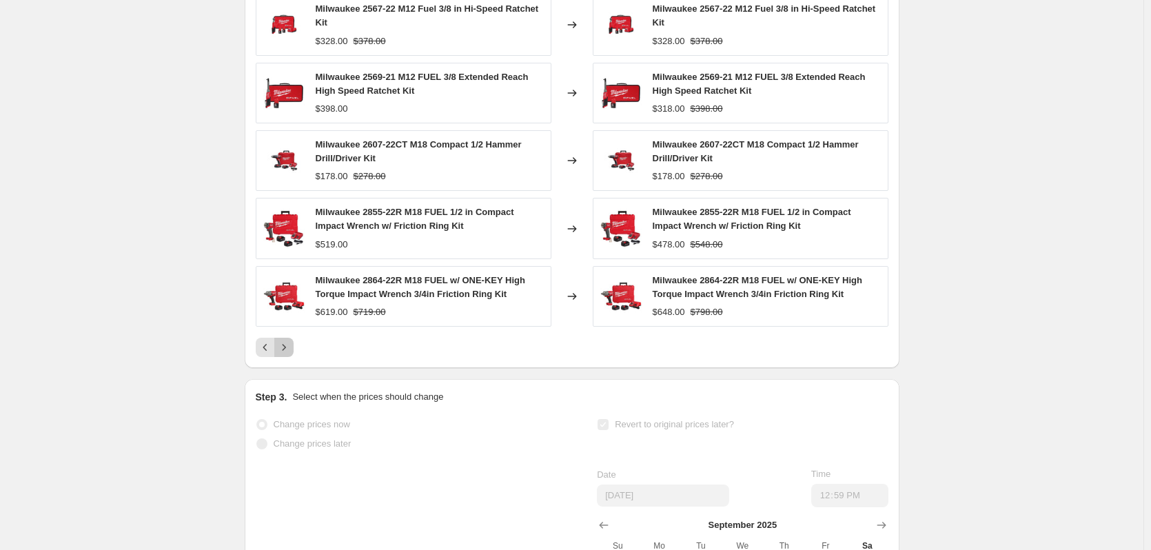
click at [291, 354] on icon "Next" at bounding box center [284, 348] width 14 height 14
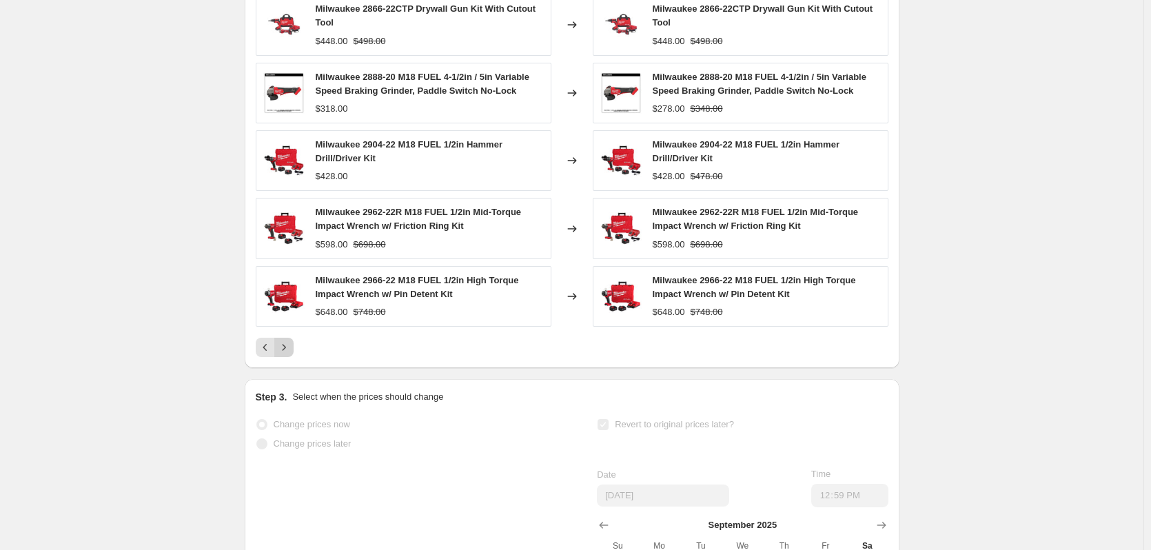
click at [291, 354] on icon "Next" at bounding box center [284, 348] width 14 height 14
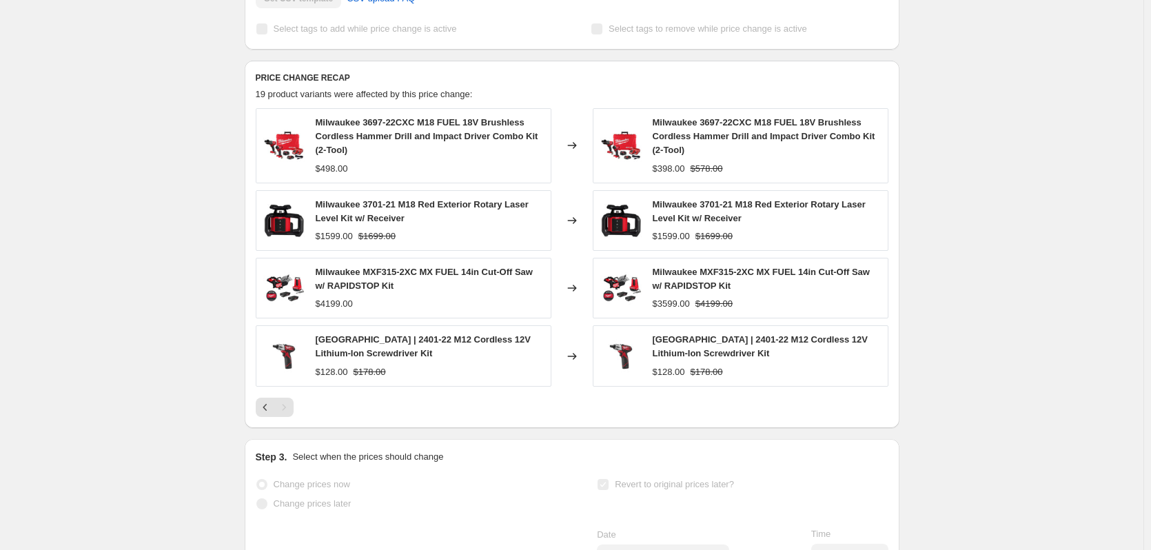
scroll to position [483, 0]
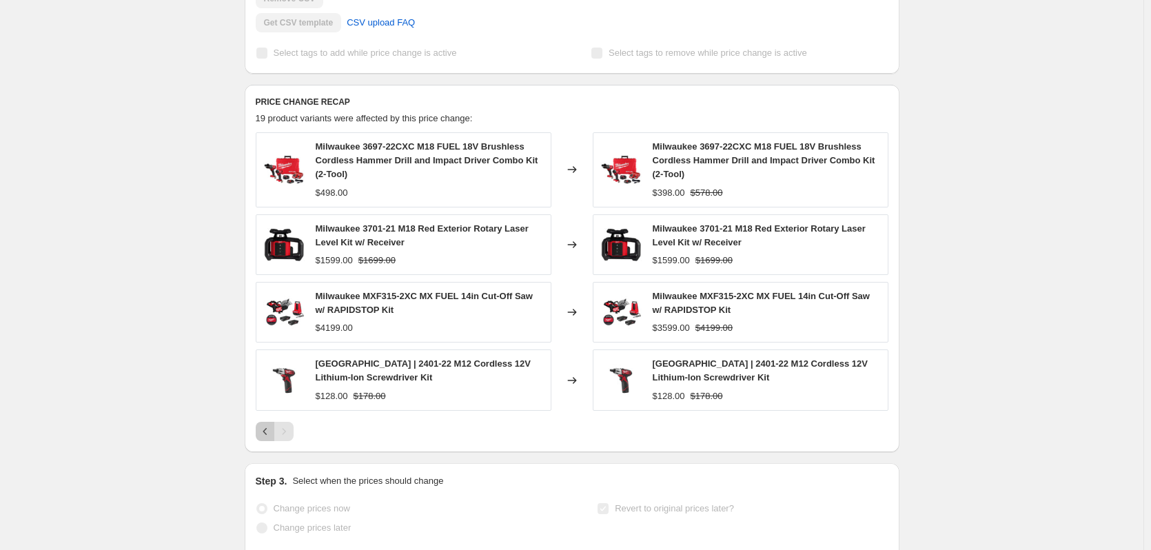
click at [269, 441] on button "Previous" at bounding box center [265, 431] width 19 height 19
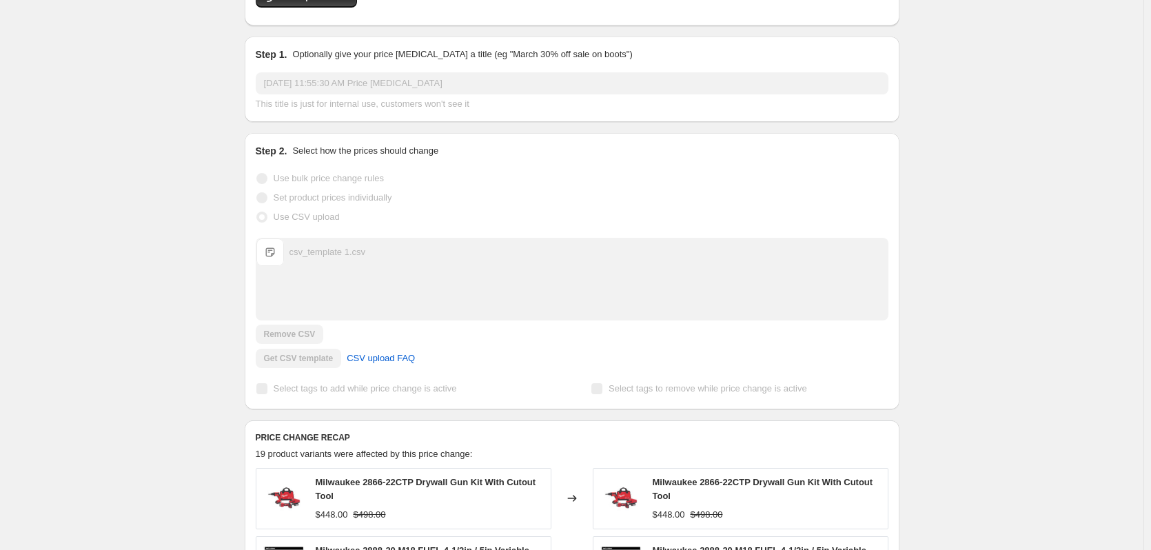
scroll to position [138, 0]
